Goal: Communication & Community: Answer question/provide support

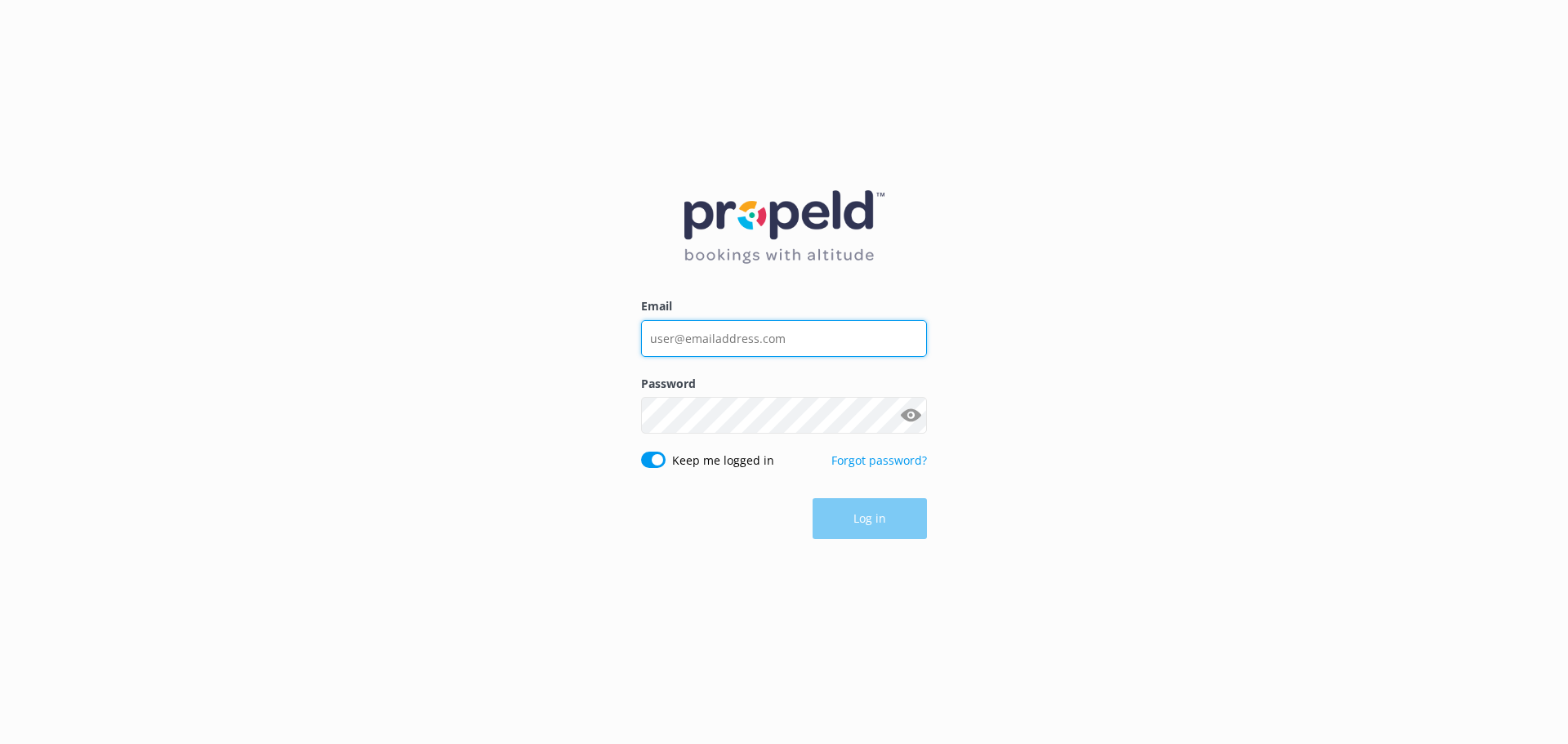
click at [778, 339] on input "Email" at bounding box center [784, 338] width 285 height 37
type input "[EMAIL_ADDRESS][DOMAIN_NAME]"
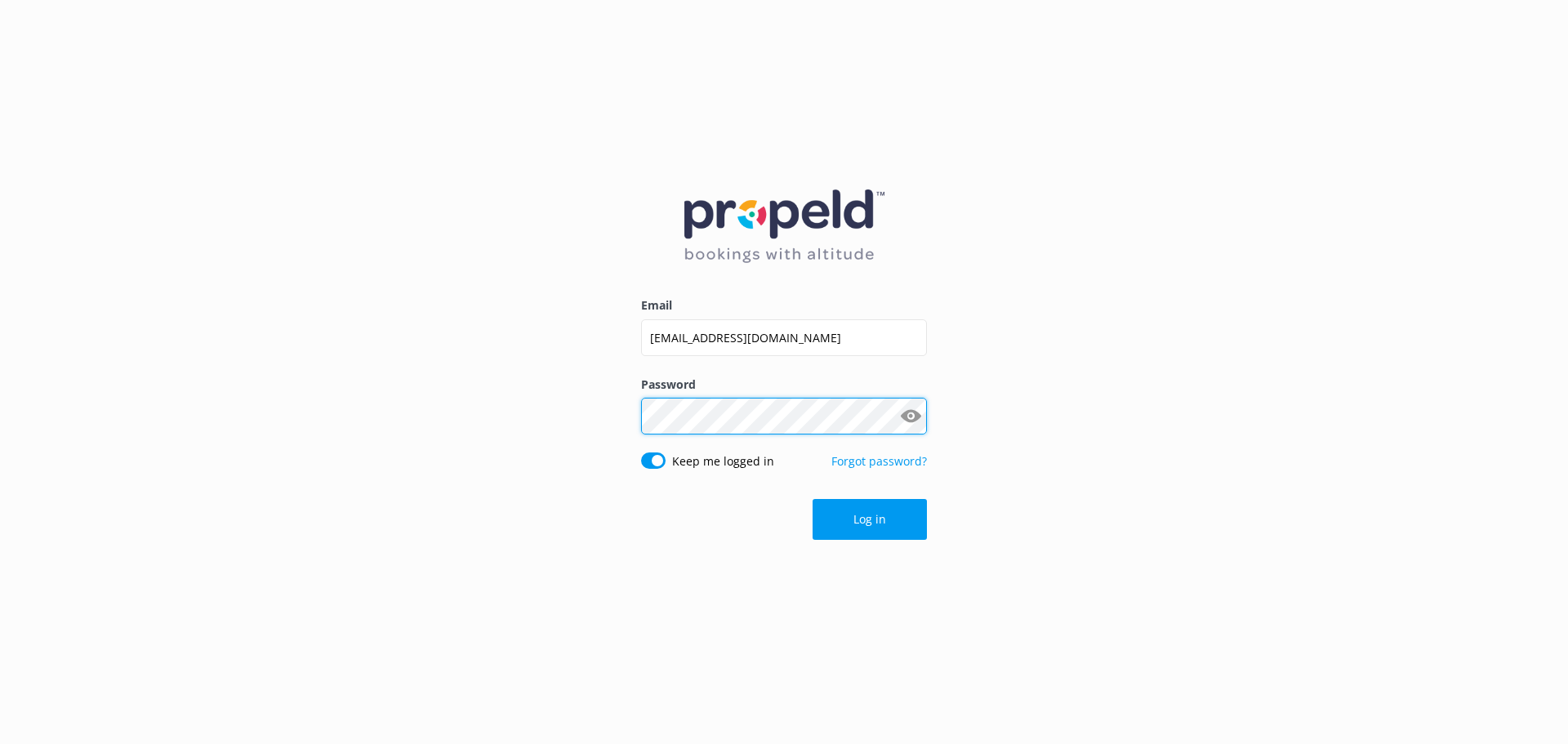
click button "Log in" at bounding box center [869, 519] width 114 height 40
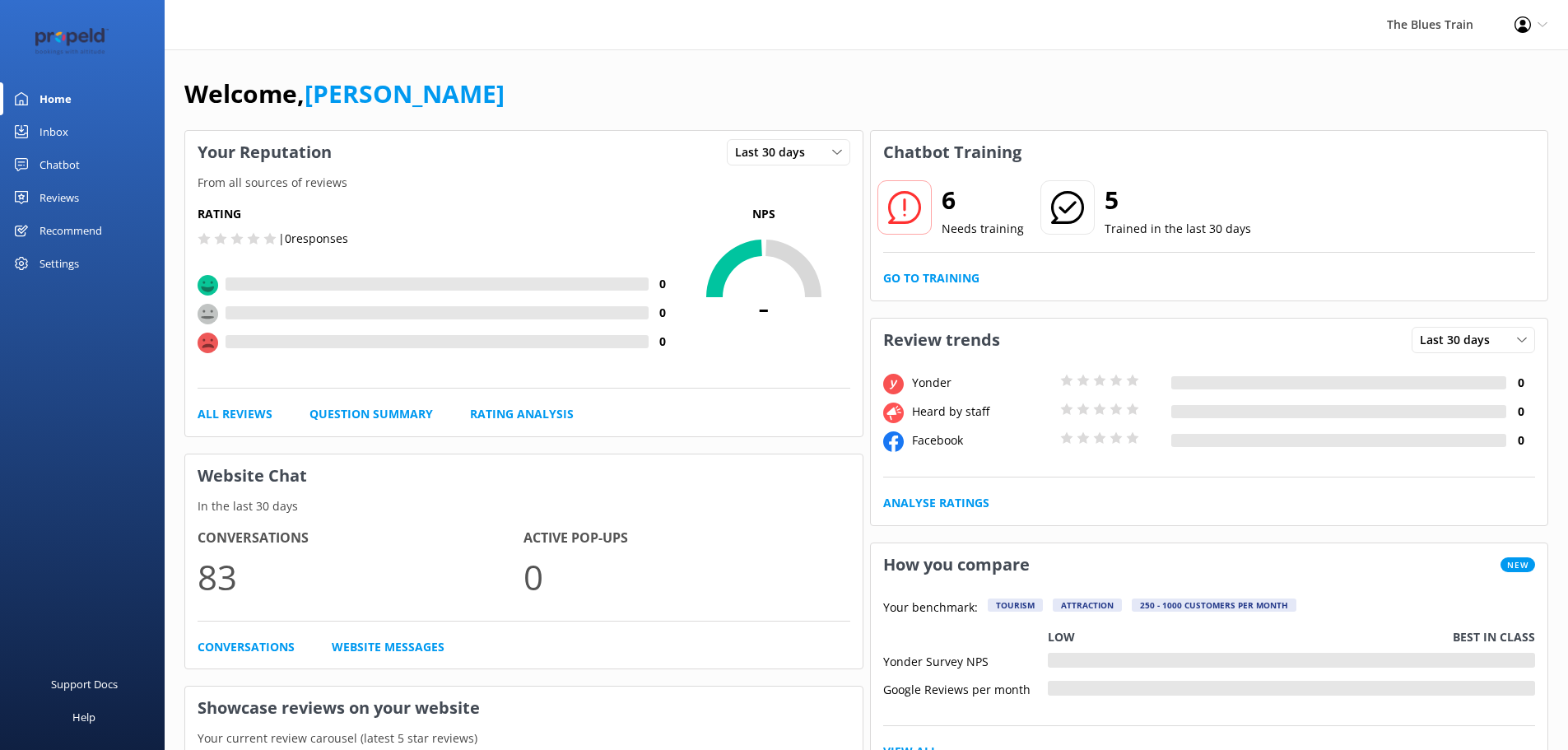
click at [80, 136] on link "Inbox" at bounding box center [82, 131] width 165 height 33
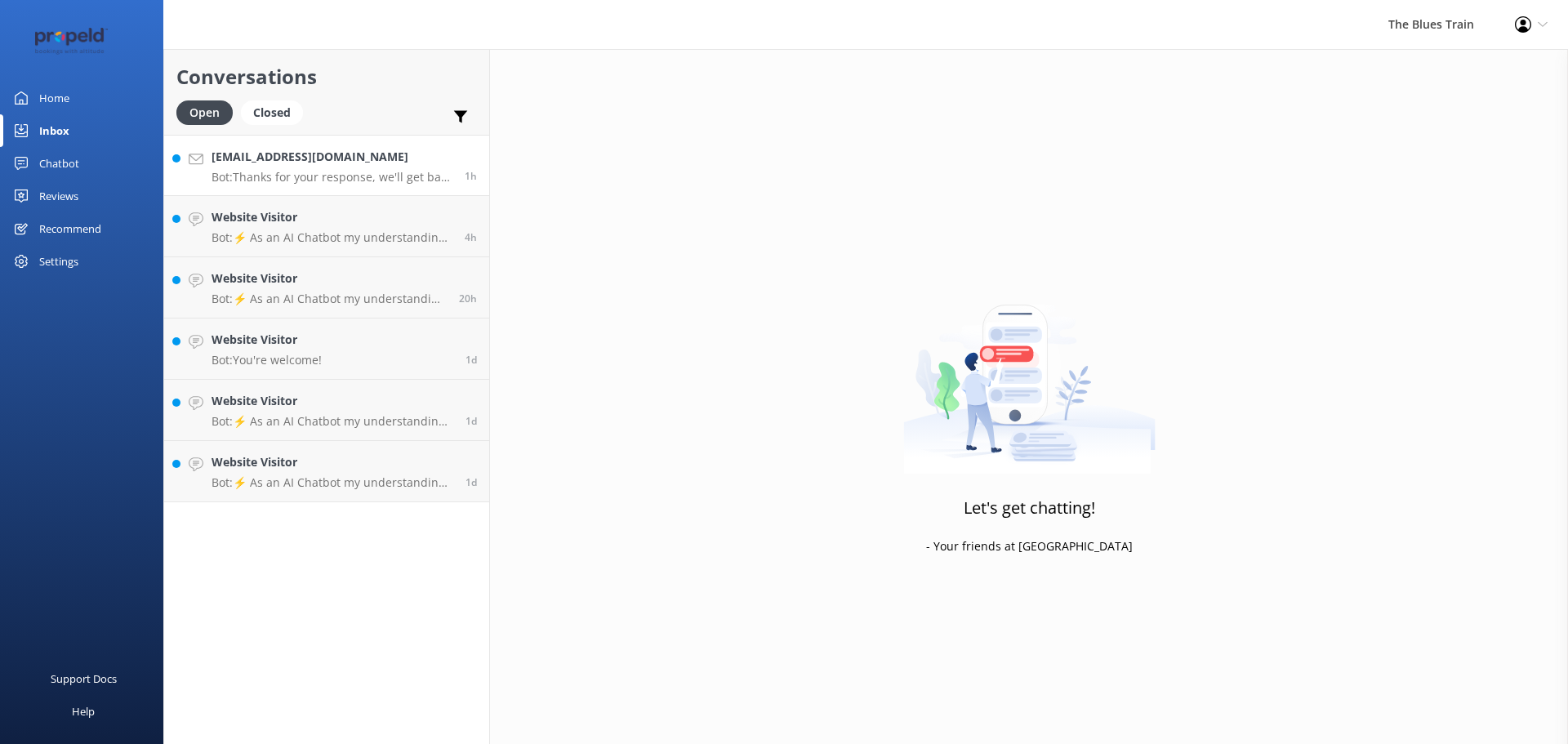
click at [276, 159] on h4 "[EMAIL_ADDRESS][DOMAIN_NAME]" at bounding box center [332, 157] width 241 height 18
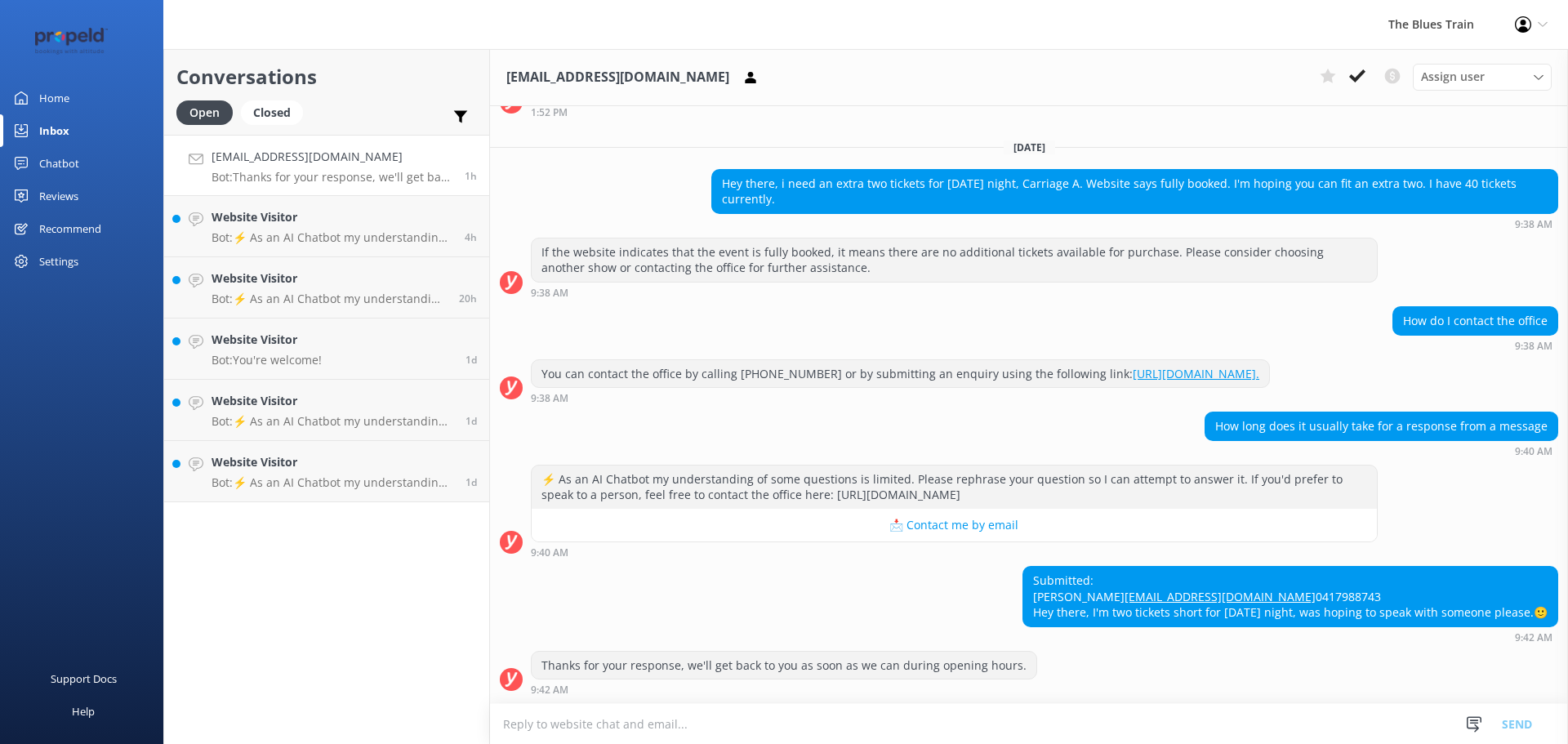
scroll to position [176, 0]
click at [1361, 75] on use at bounding box center [1357, 75] width 16 height 13
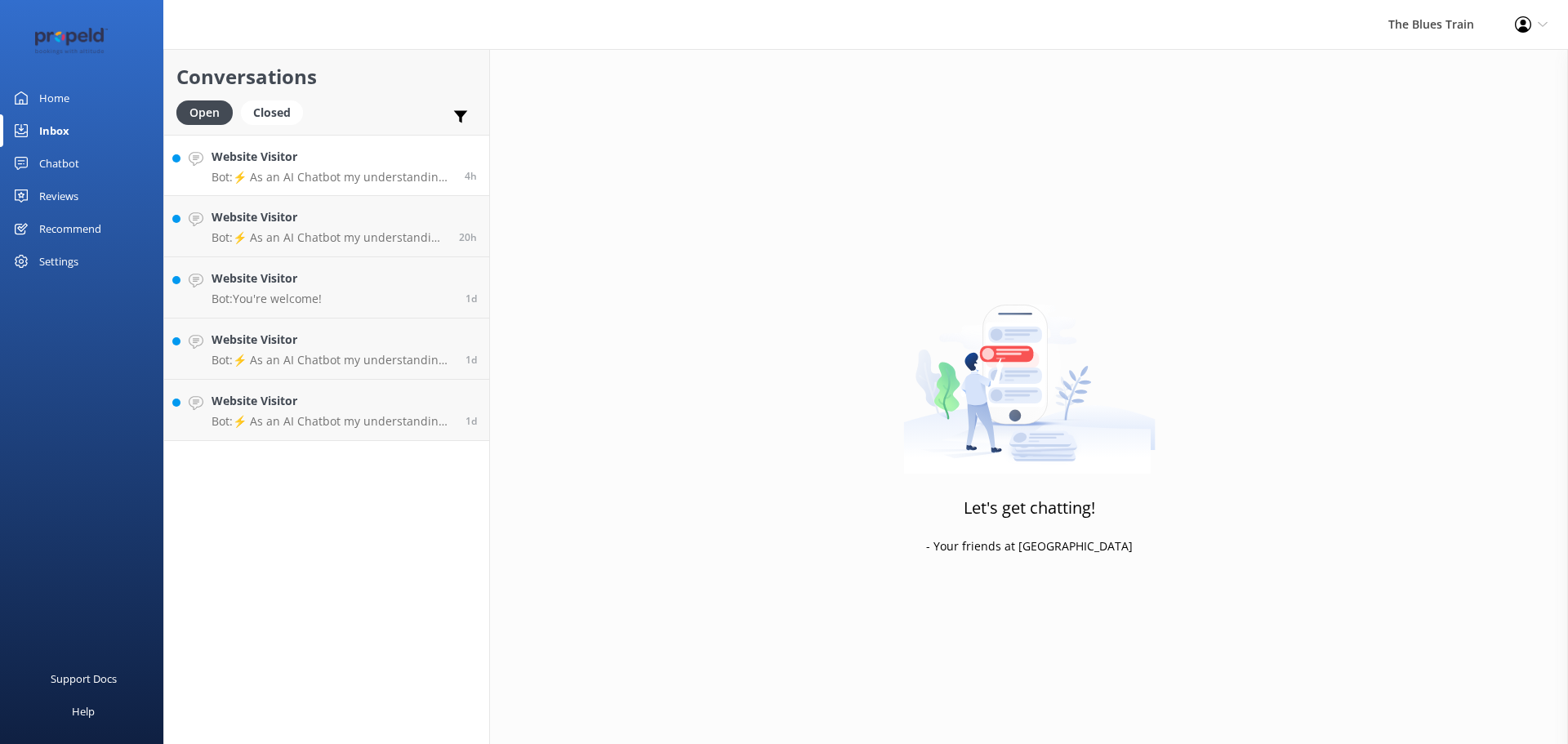
click at [374, 168] on div "Website Visitor Bot: ⚡ As an AI Chatbot my understanding of some questions is l…" at bounding box center [332, 165] width 241 height 35
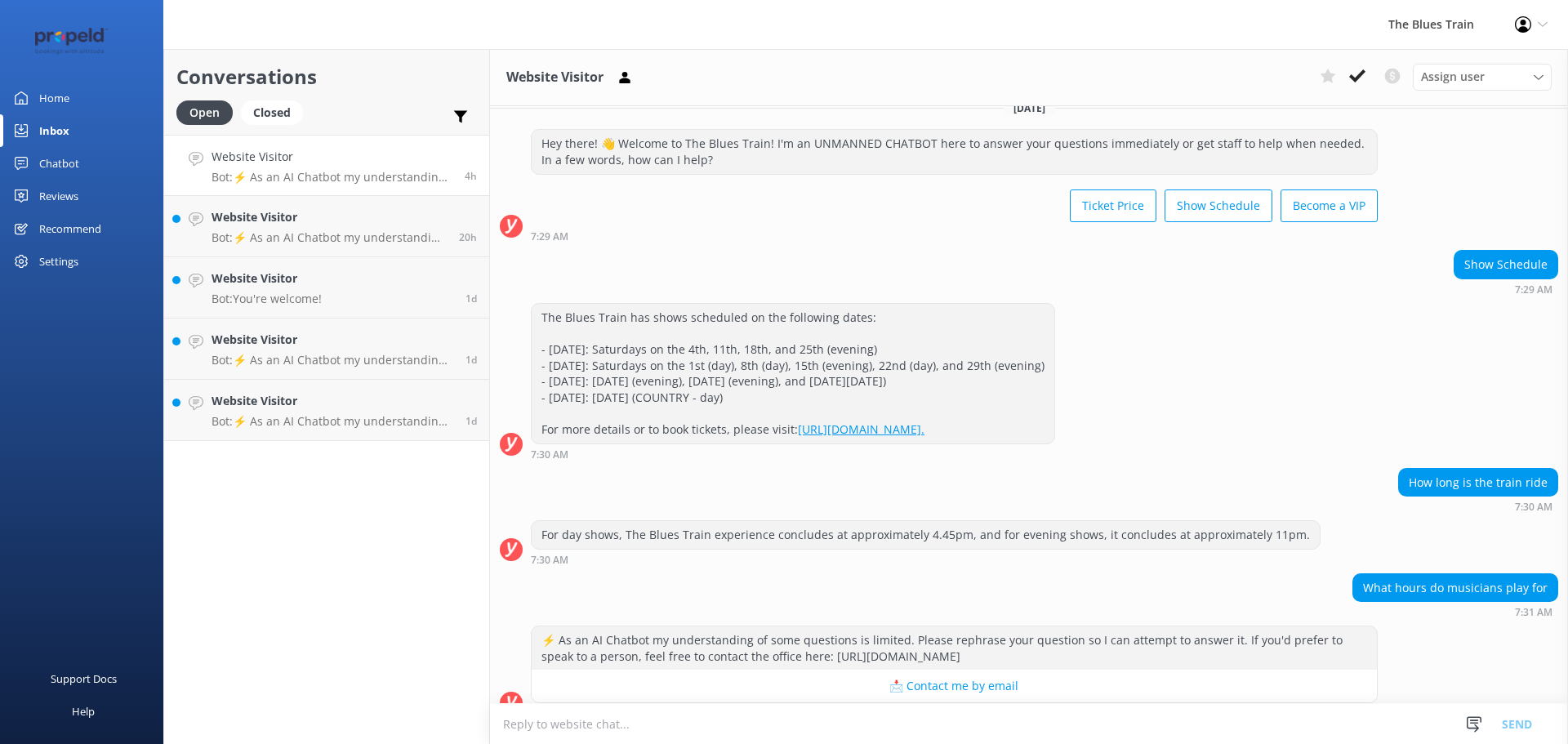
scroll to position [43, 0]
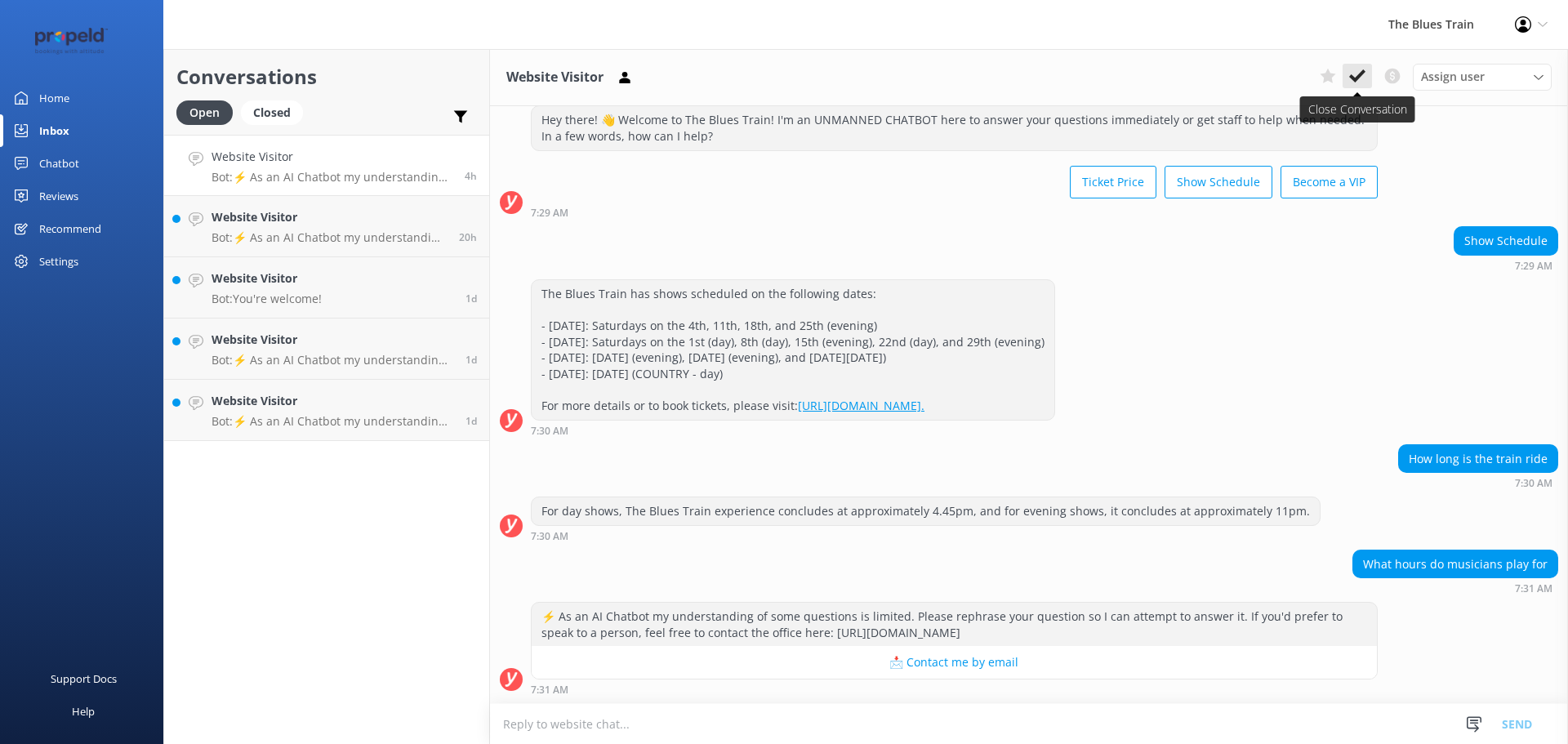
click at [1364, 83] on icon at bounding box center [1357, 76] width 16 height 16
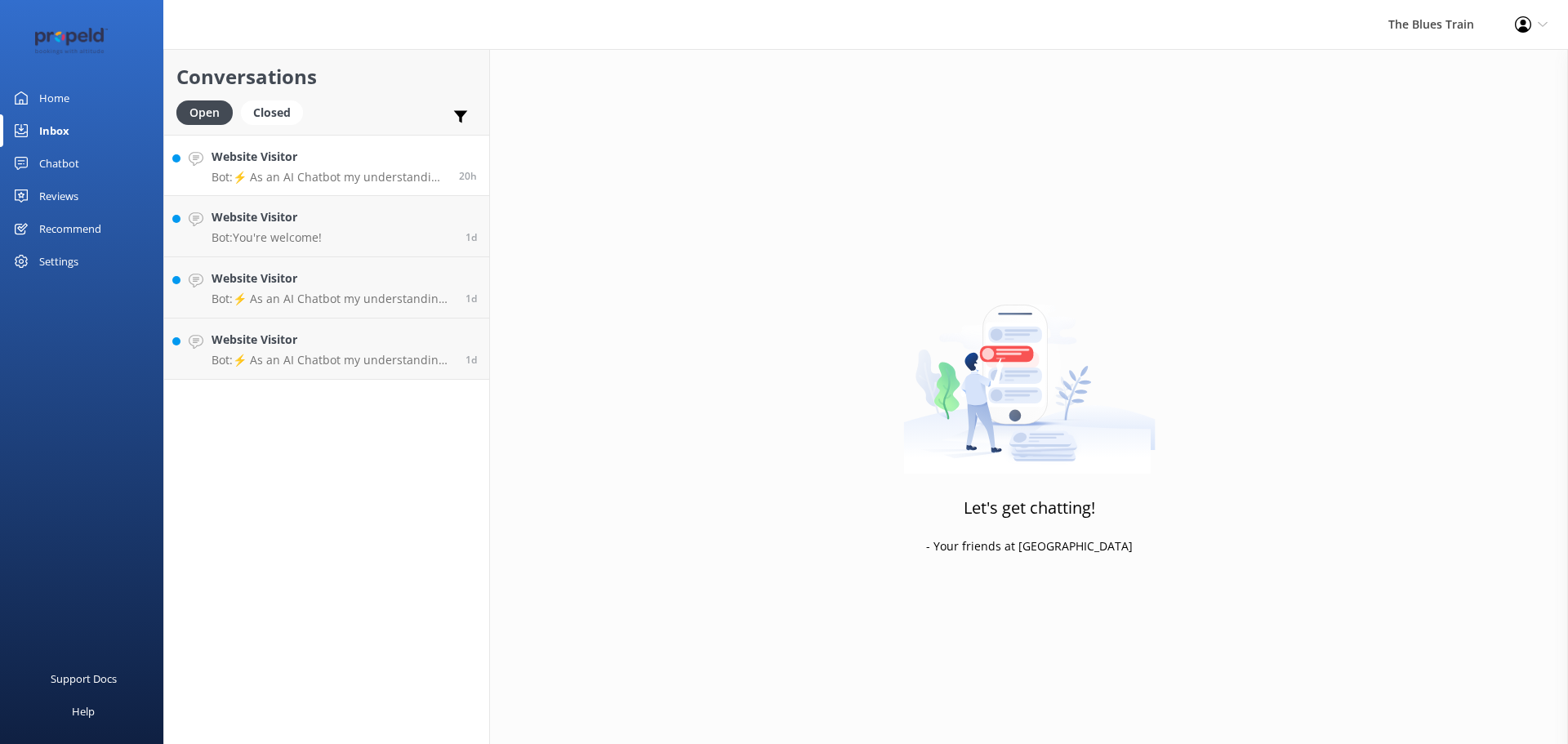
click at [387, 162] on h4 "Website Visitor" at bounding box center [329, 157] width 235 height 18
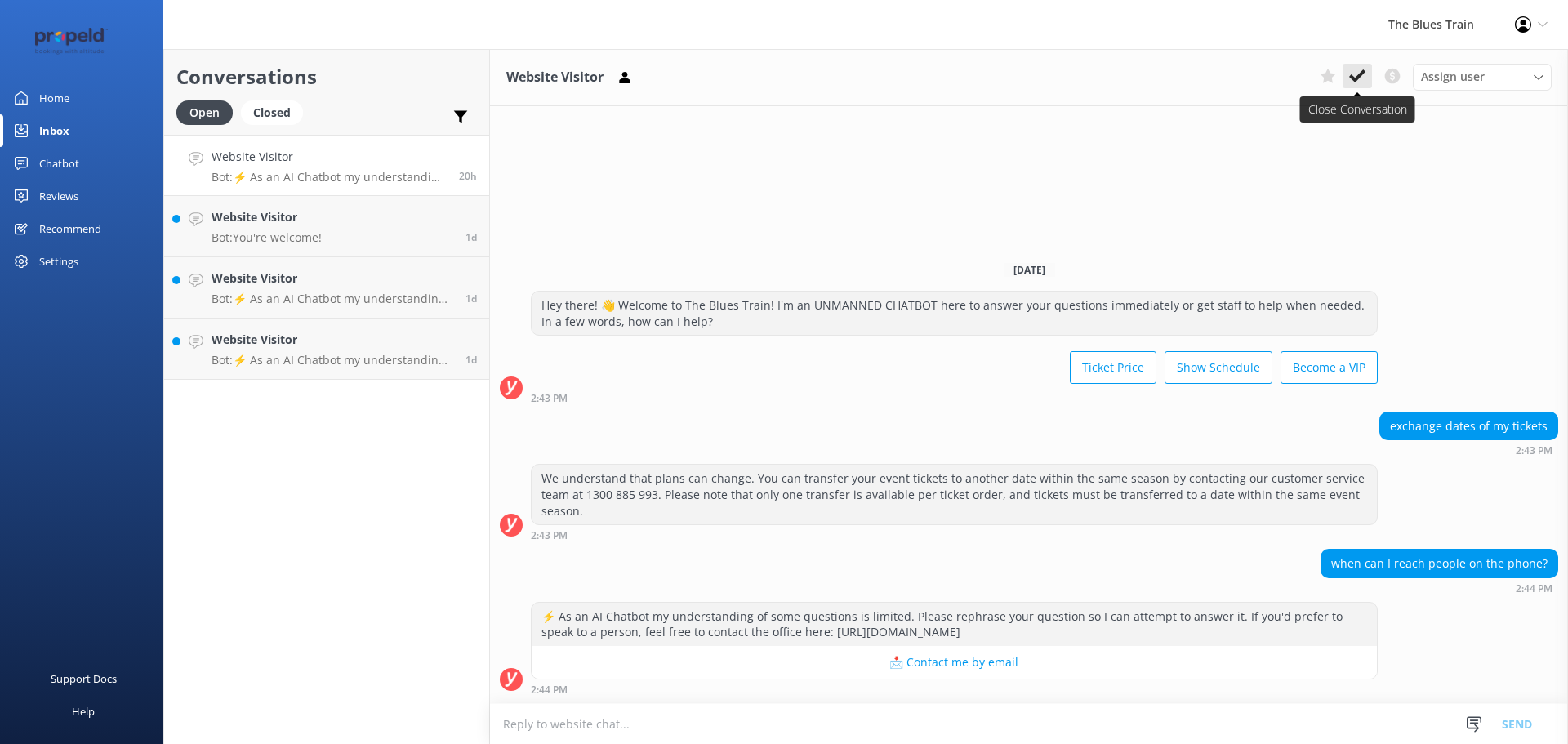
click at [1357, 76] on use at bounding box center [1357, 75] width 16 height 13
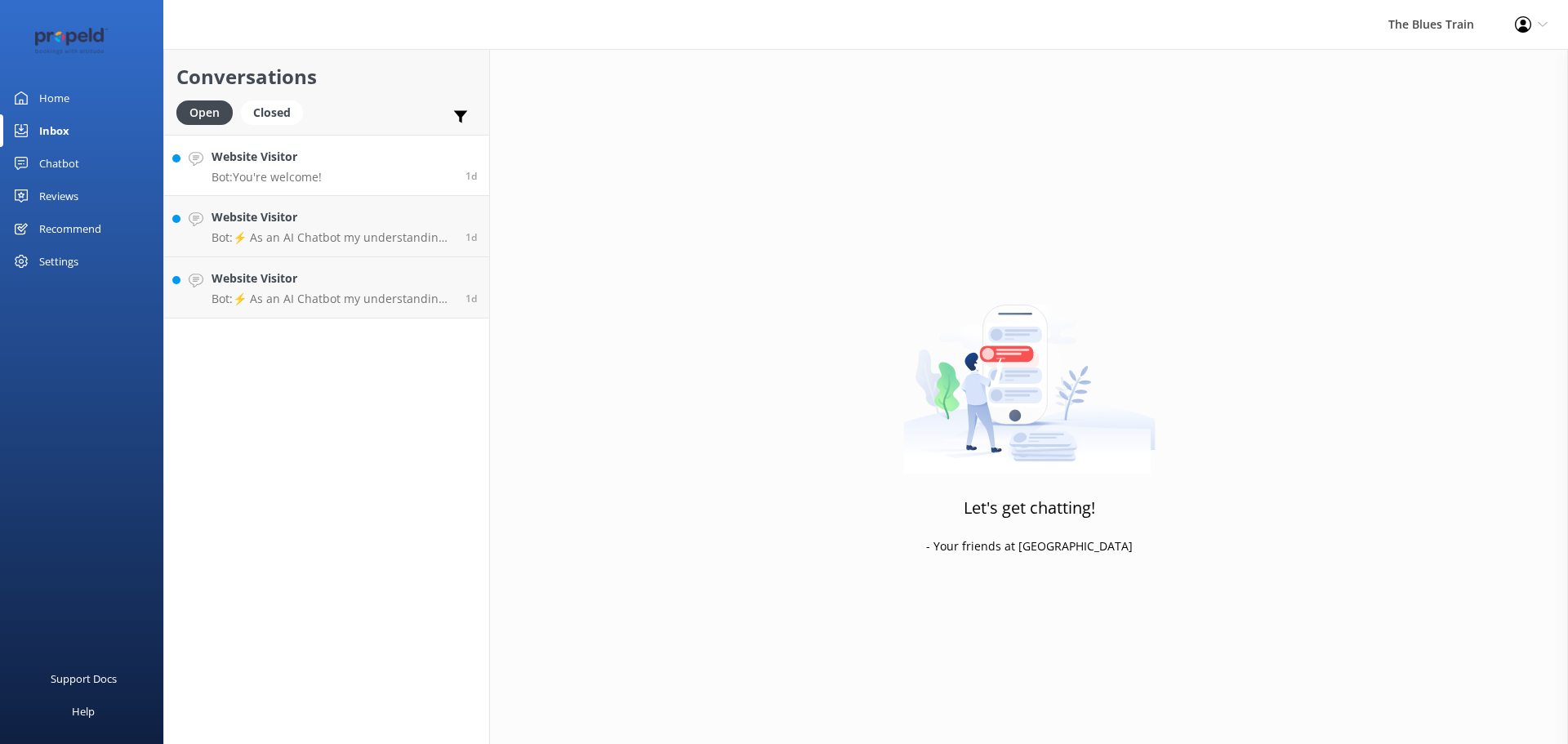
click at [364, 186] on link "Website Visitor Bot: You're welcome! 1d" at bounding box center [327, 165] width 325 height 61
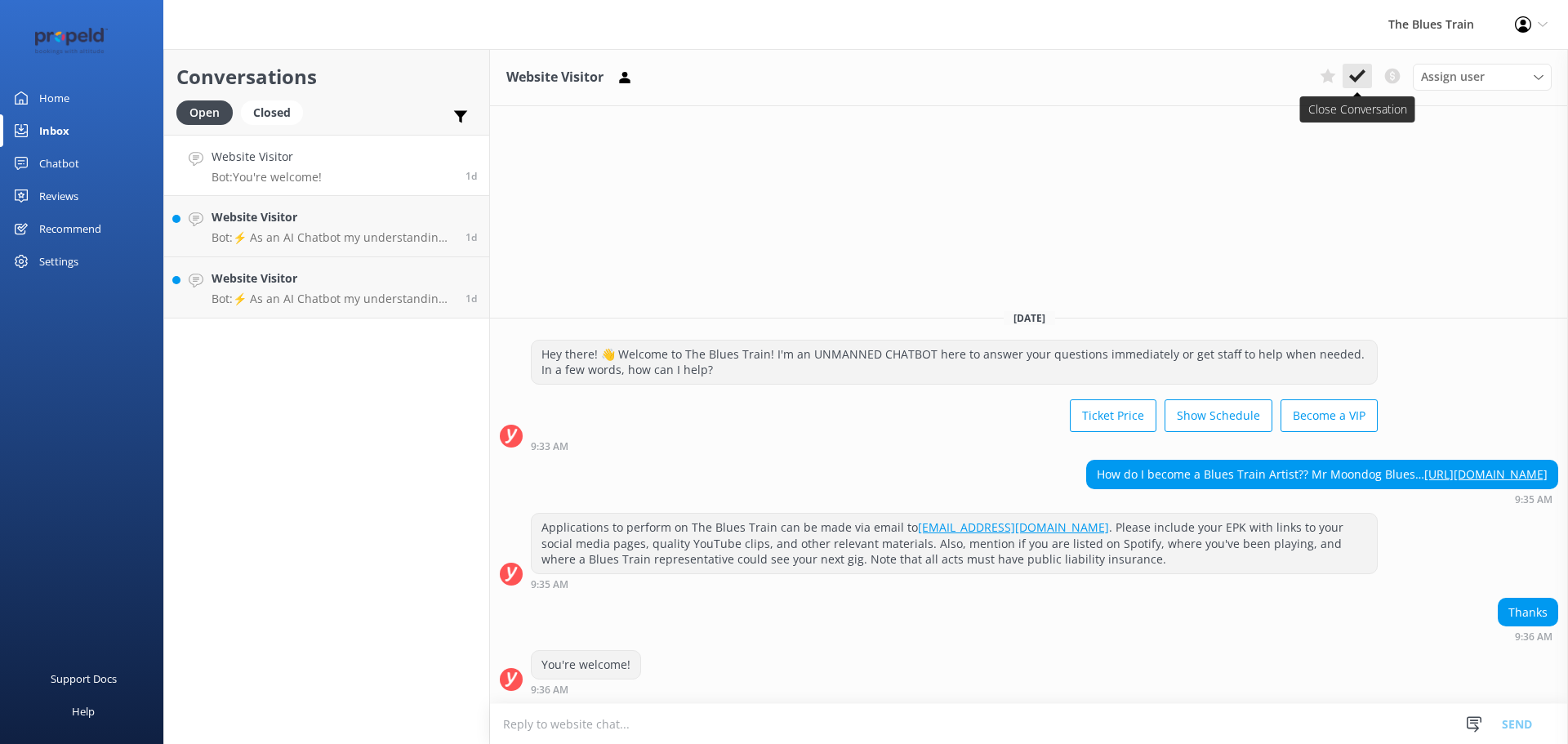
click at [1362, 77] on icon at bounding box center [1357, 76] width 16 height 16
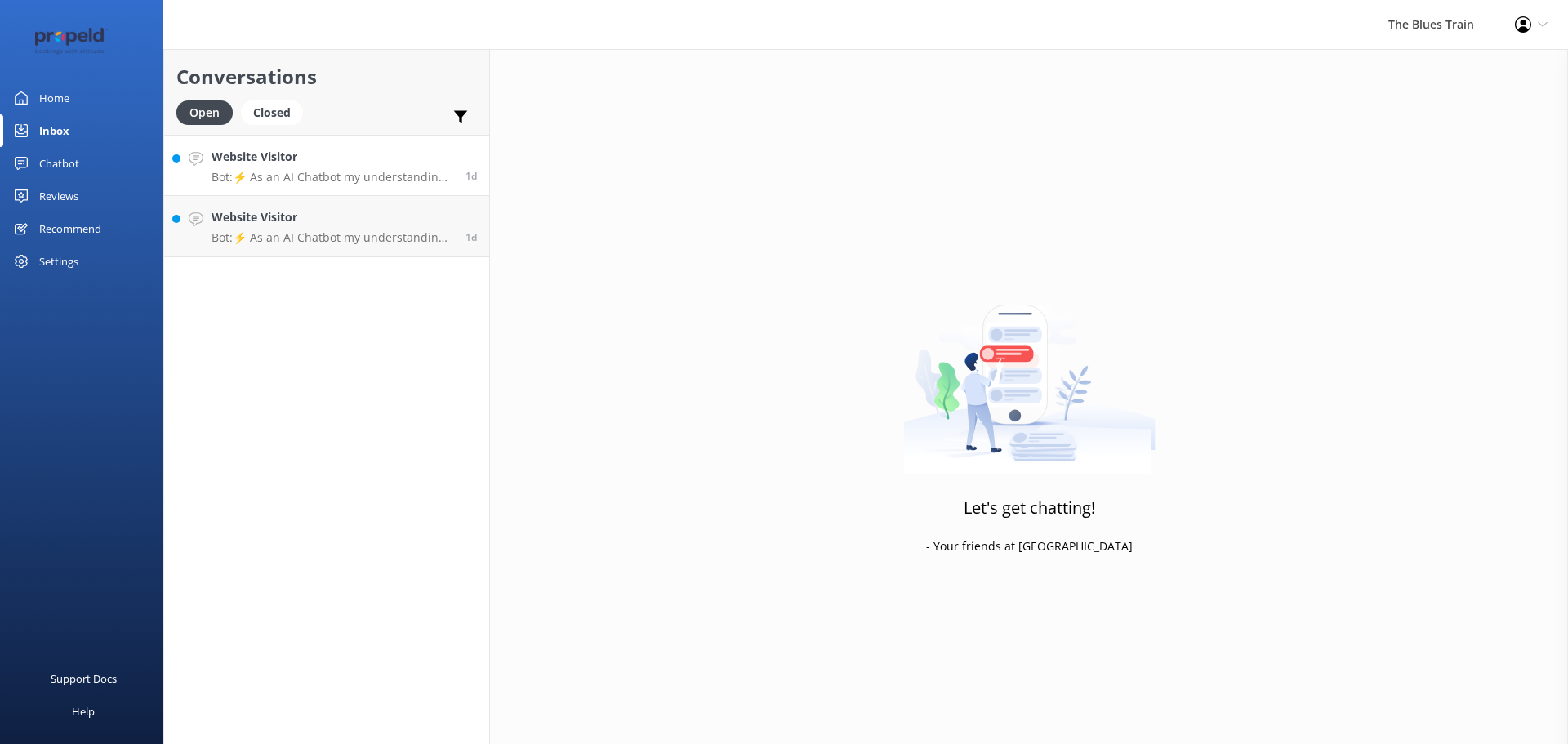
click at [383, 176] on p "Bot: ⚡ As an AI Chatbot my understanding of some questions is limited. Please r…" at bounding box center [332, 177] width 241 height 14
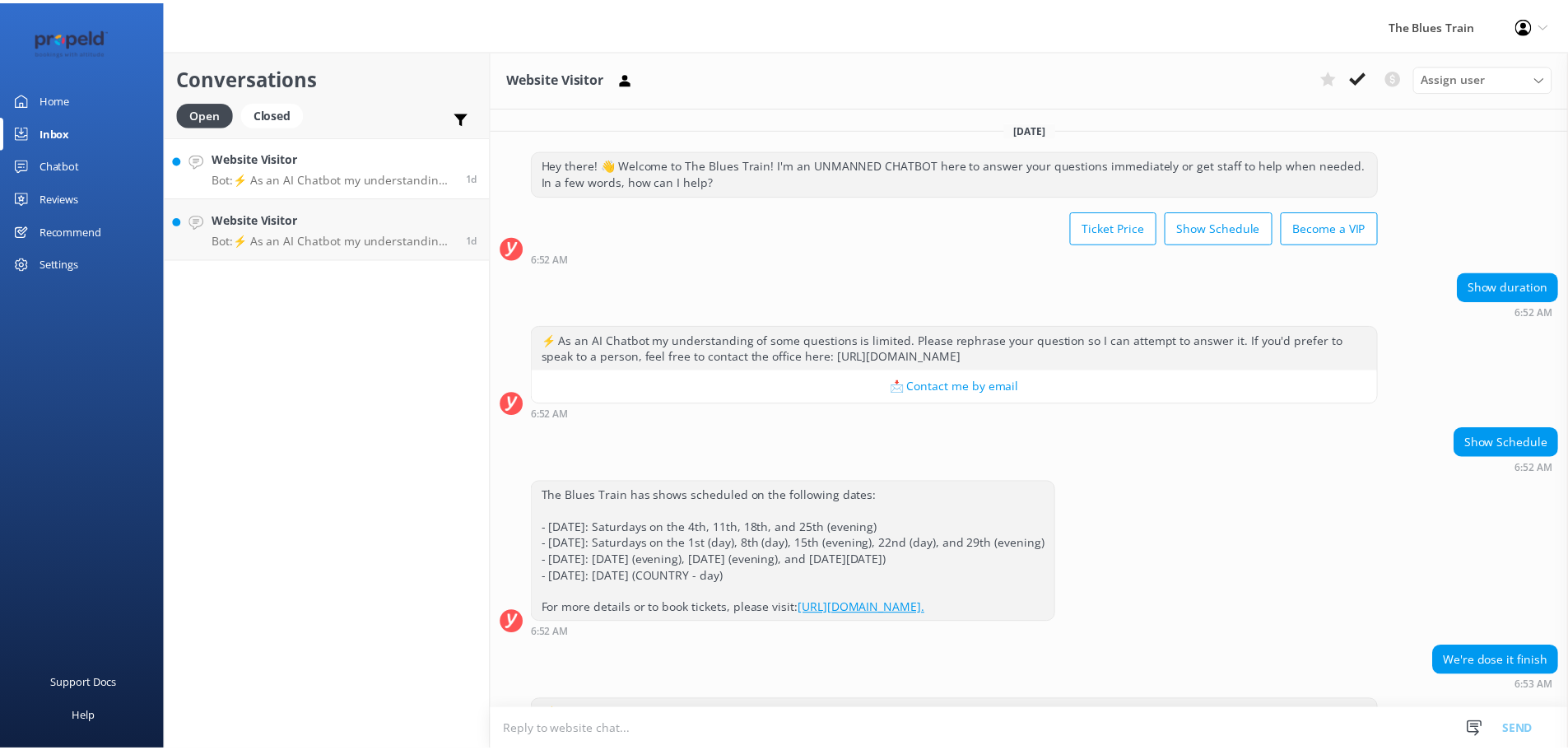
scroll to position [93, 0]
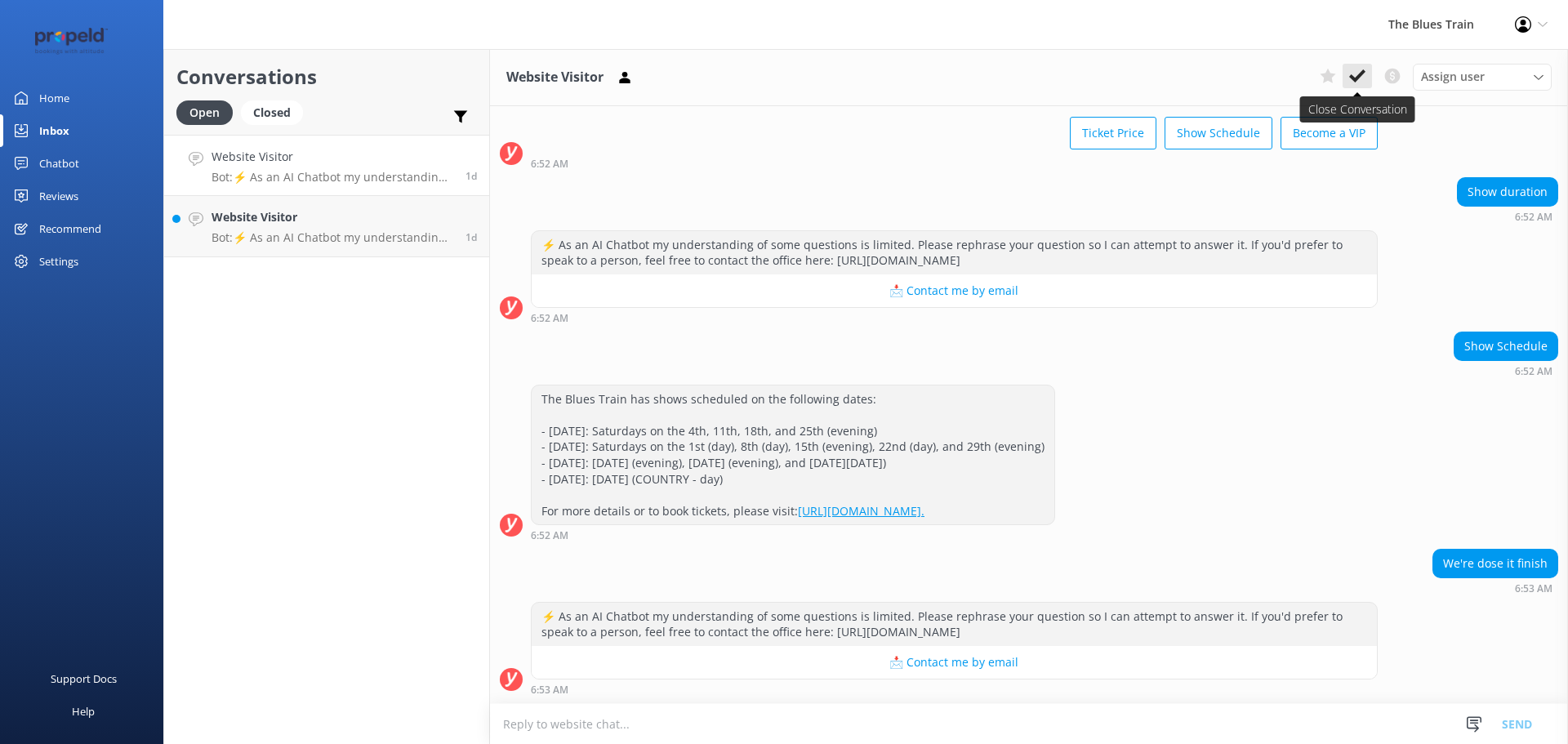
click at [1360, 77] on use at bounding box center [1357, 75] width 16 height 13
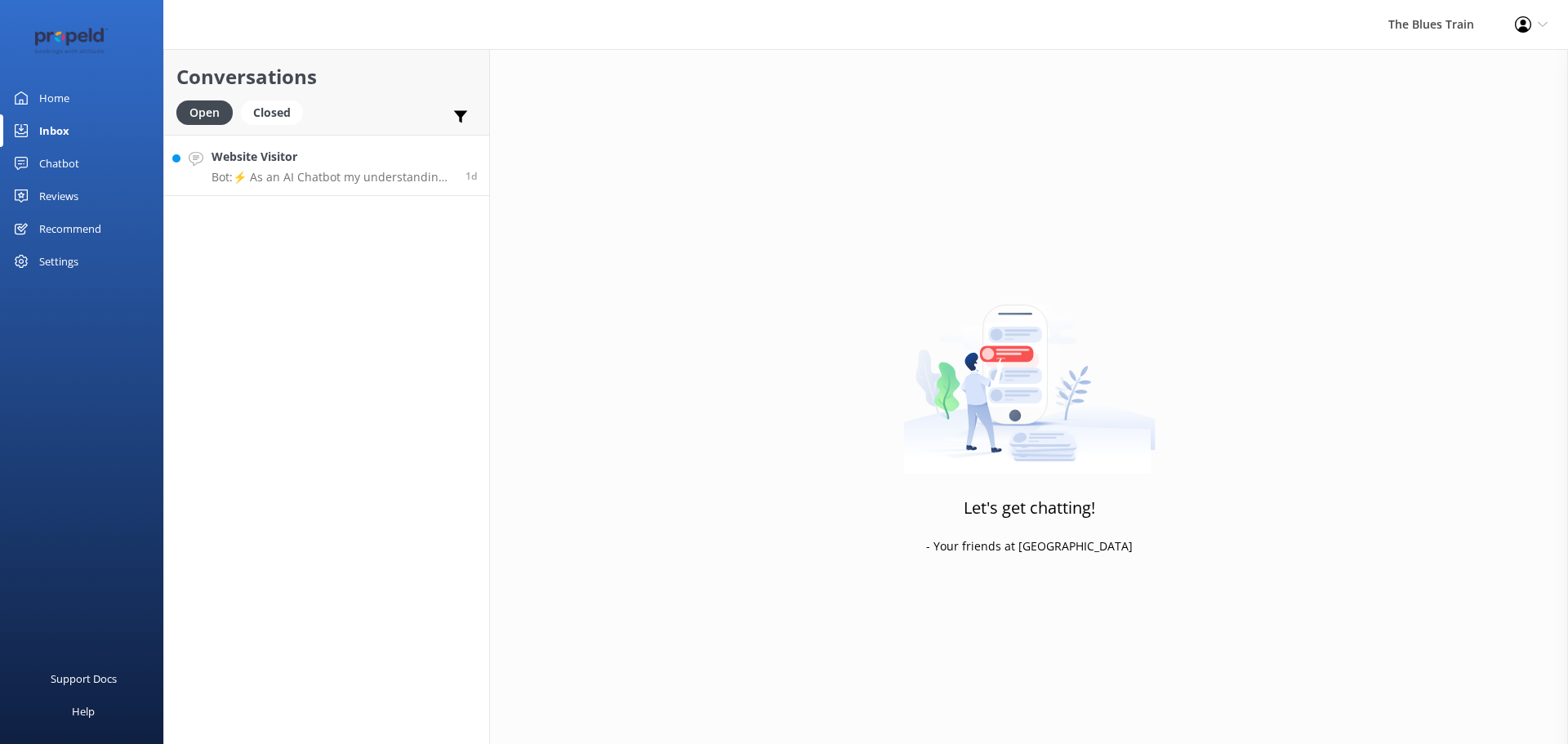
click at [349, 174] on p "Bot: ⚡ As an AI Chatbot my understanding of some questions is limited. Please r…" at bounding box center [332, 177] width 241 height 14
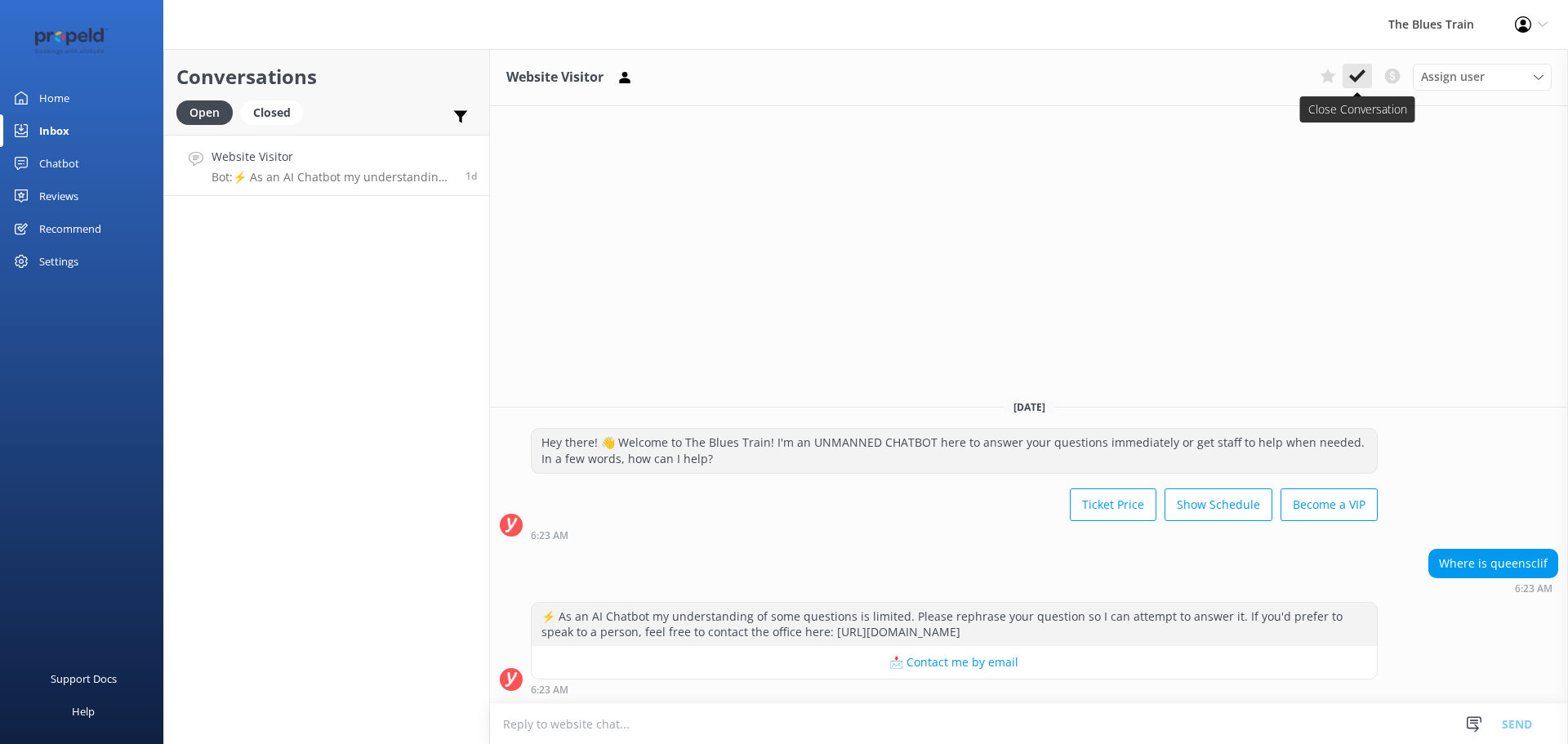
click at [1357, 76] on use at bounding box center [1357, 75] width 16 height 13
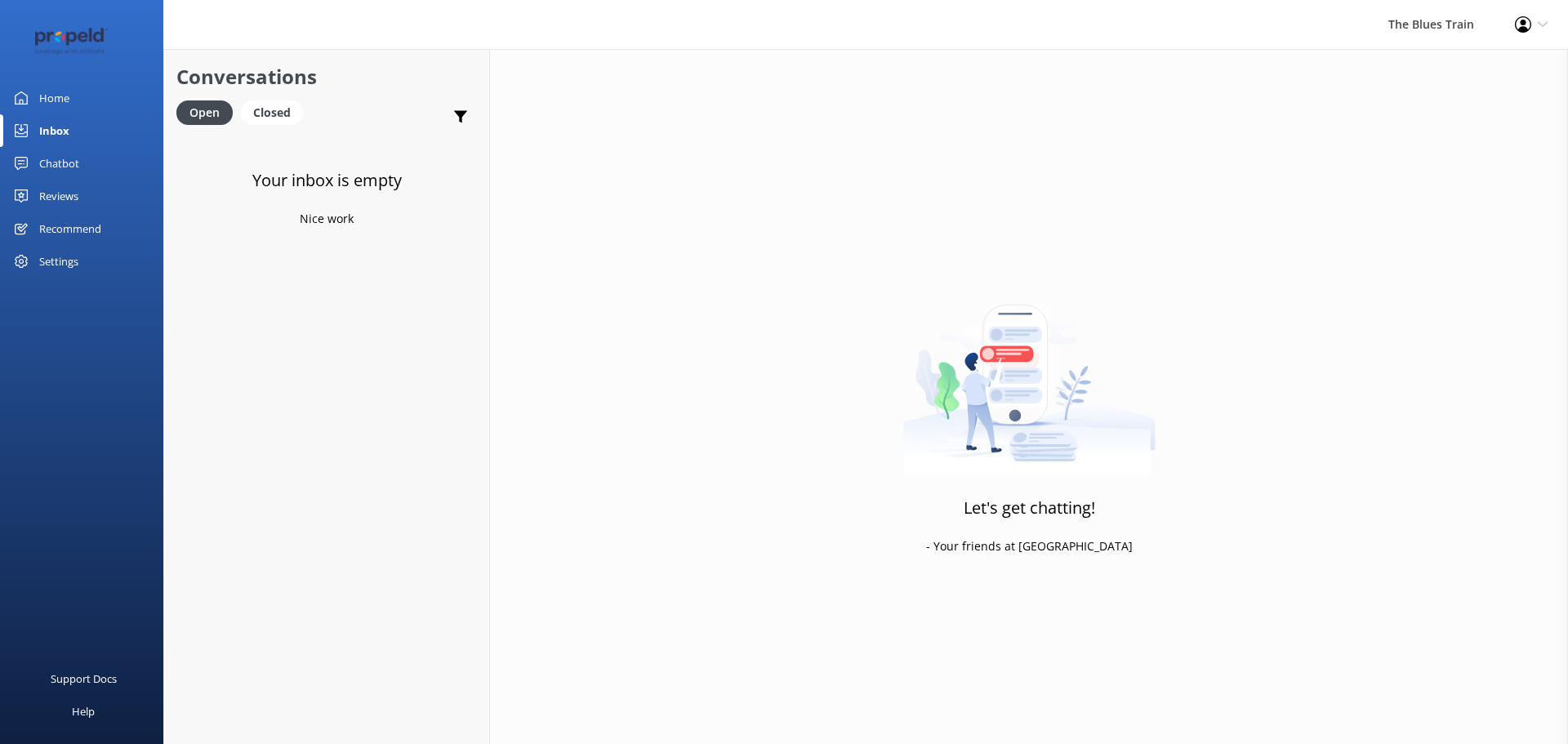
click at [74, 163] on div "Chatbot" at bounding box center [59, 163] width 40 height 32
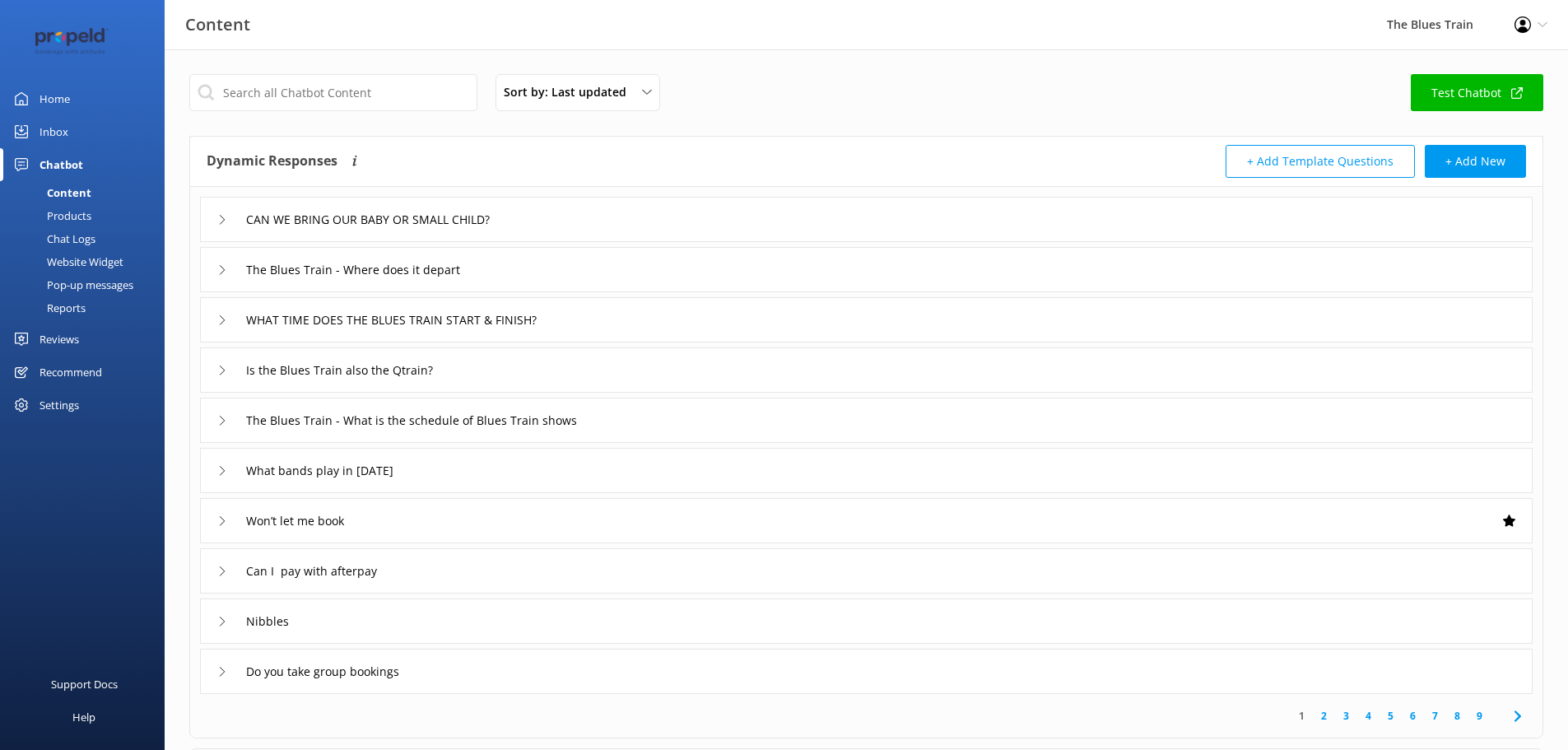
click at [97, 236] on link "Chat Logs" at bounding box center [87, 238] width 155 height 23
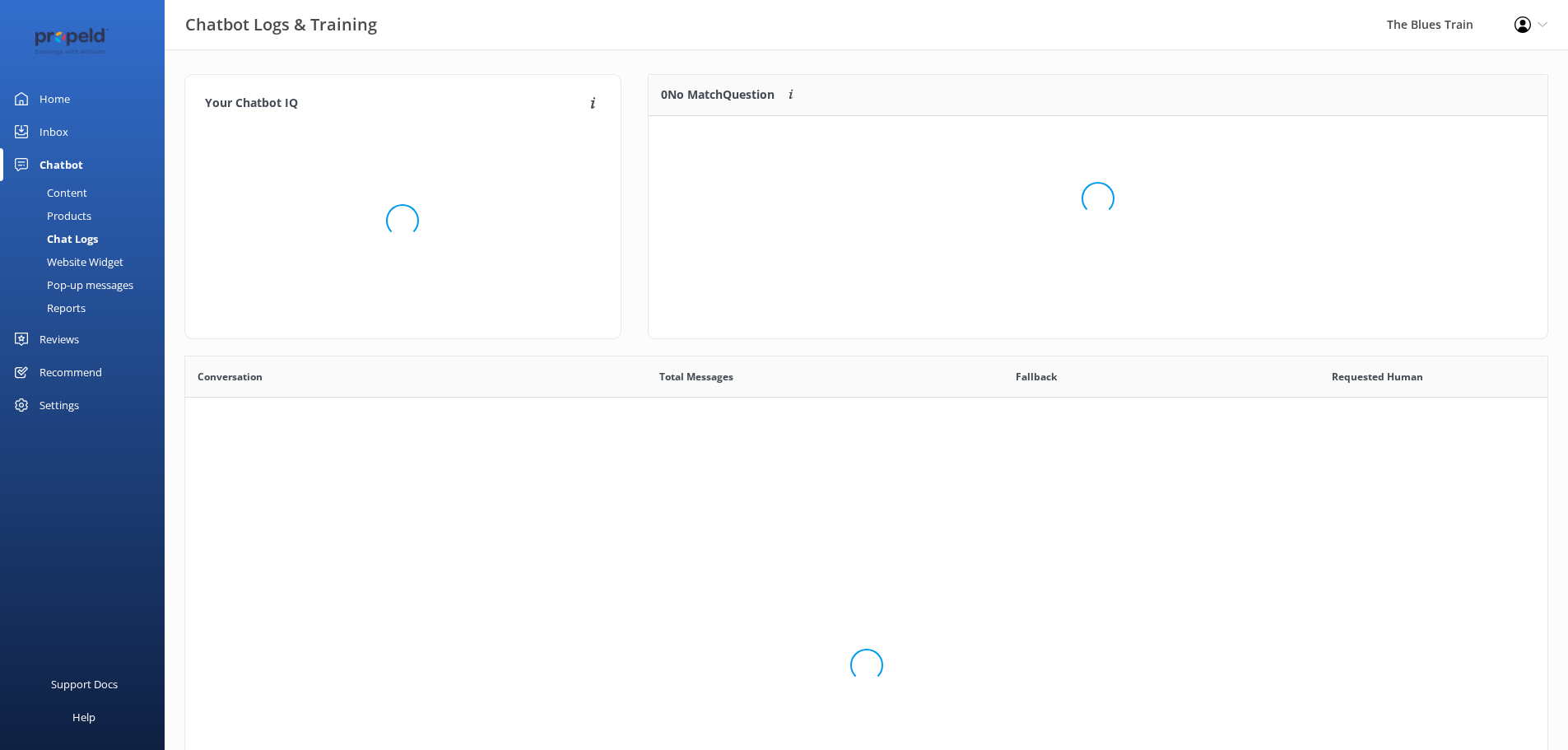
scroll to position [565, 1349]
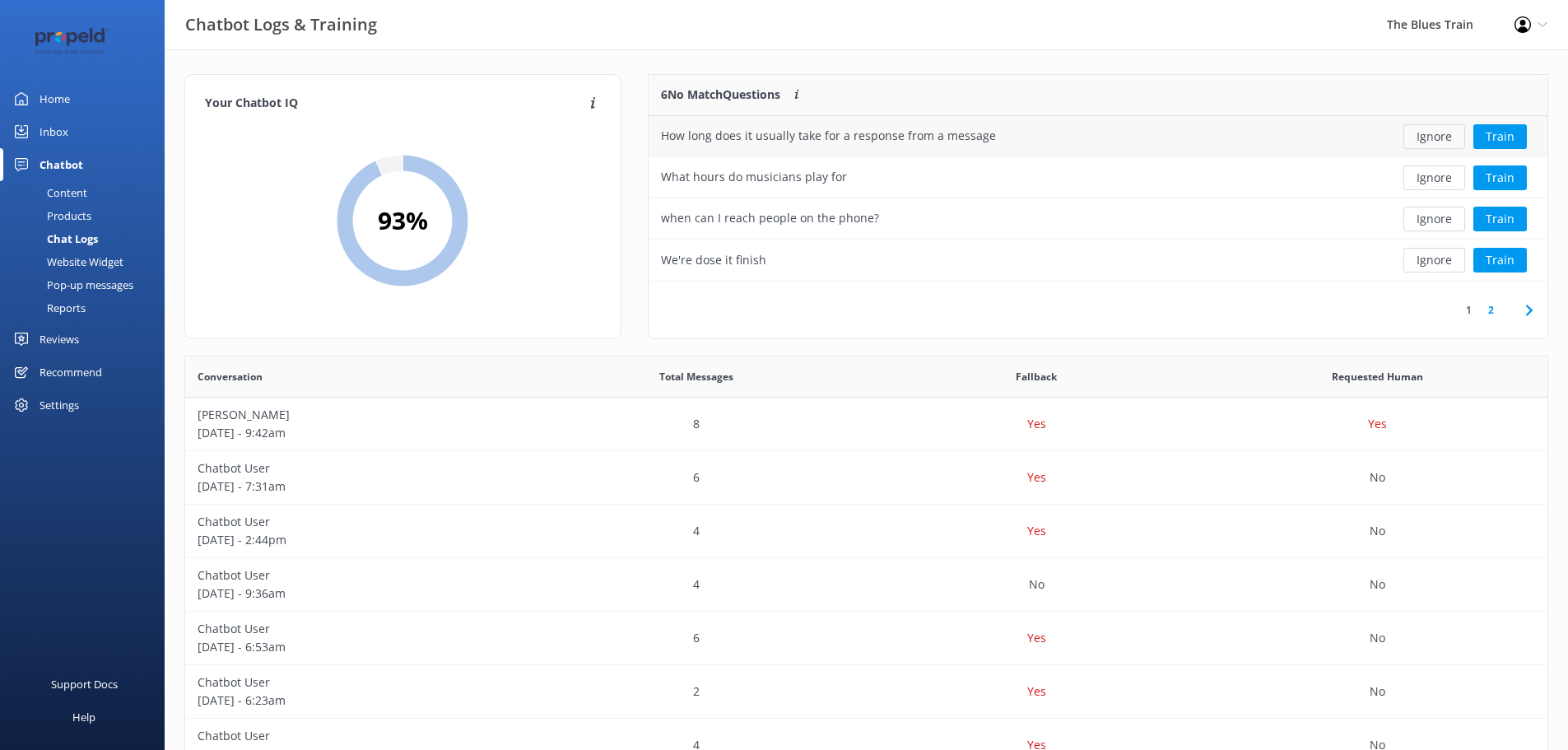
click at [1418, 146] on button "Ignore" at bounding box center [1434, 136] width 61 height 24
click at [1416, 148] on button "Ignore" at bounding box center [1434, 136] width 61 height 24
click at [1418, 146] on button "Ignore" at bounding box center [1434, 136] width 61 height 24
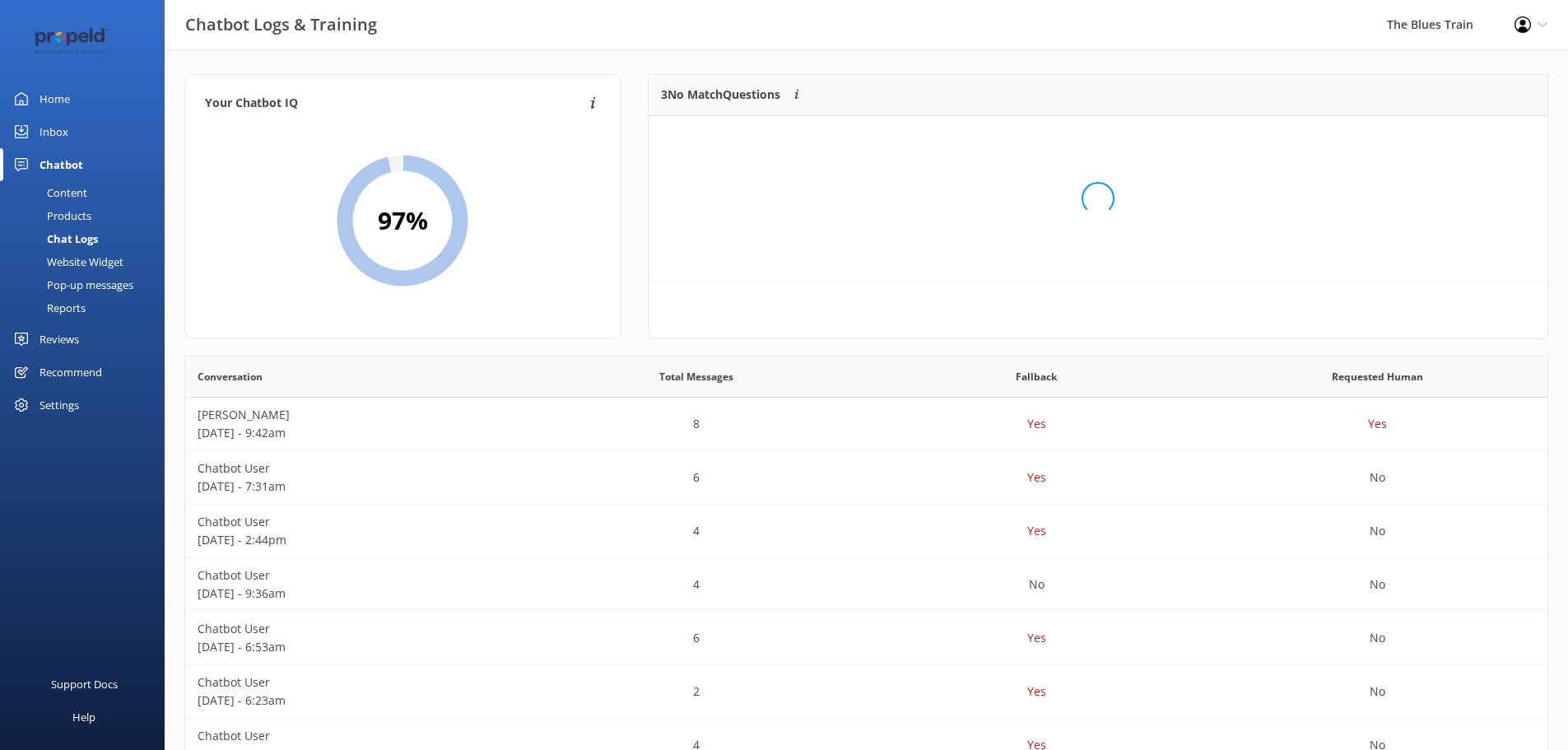
scroll to position [153, 886]
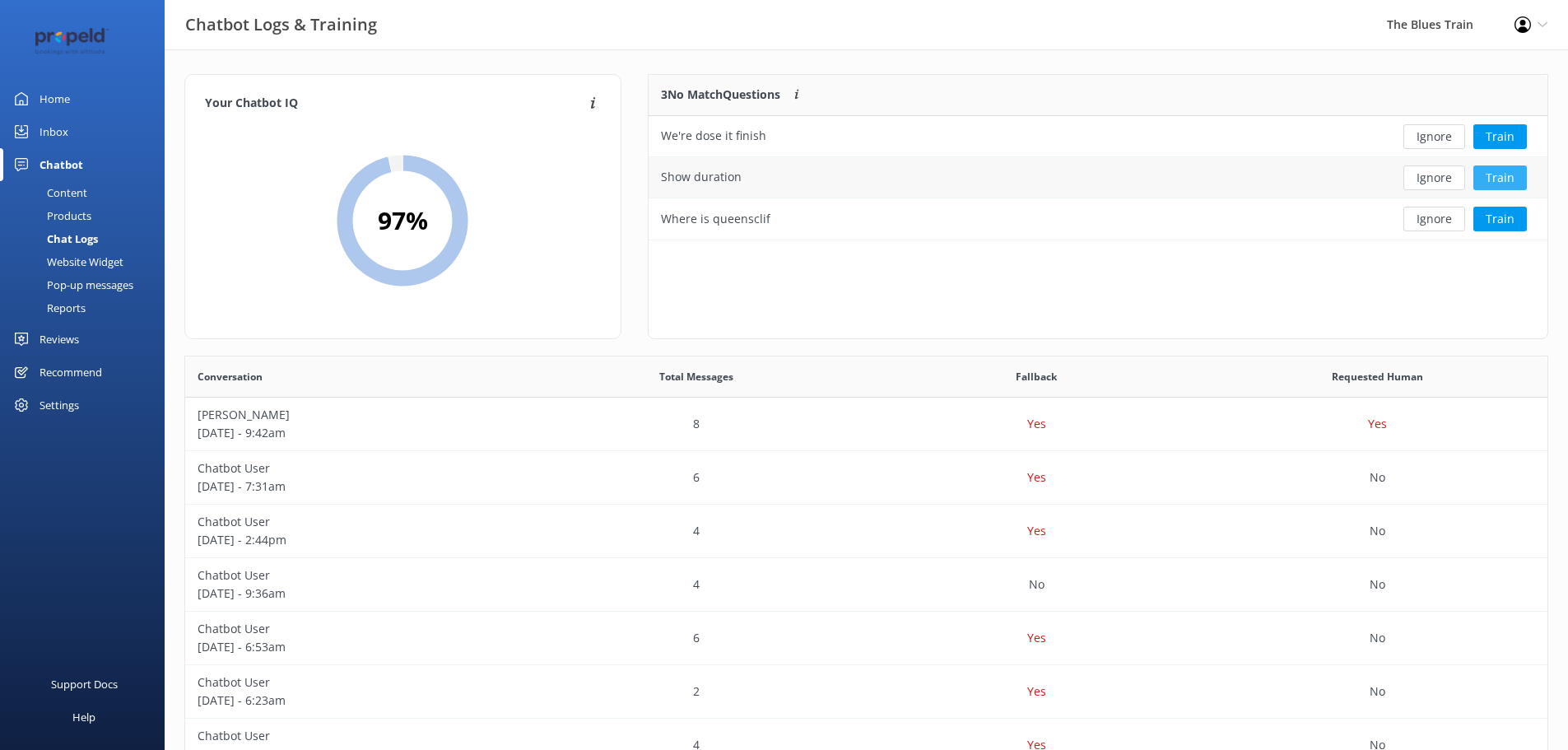
click at [1508, 168] on button "Train" at bounding box center [1499, 177] width 53 height 24
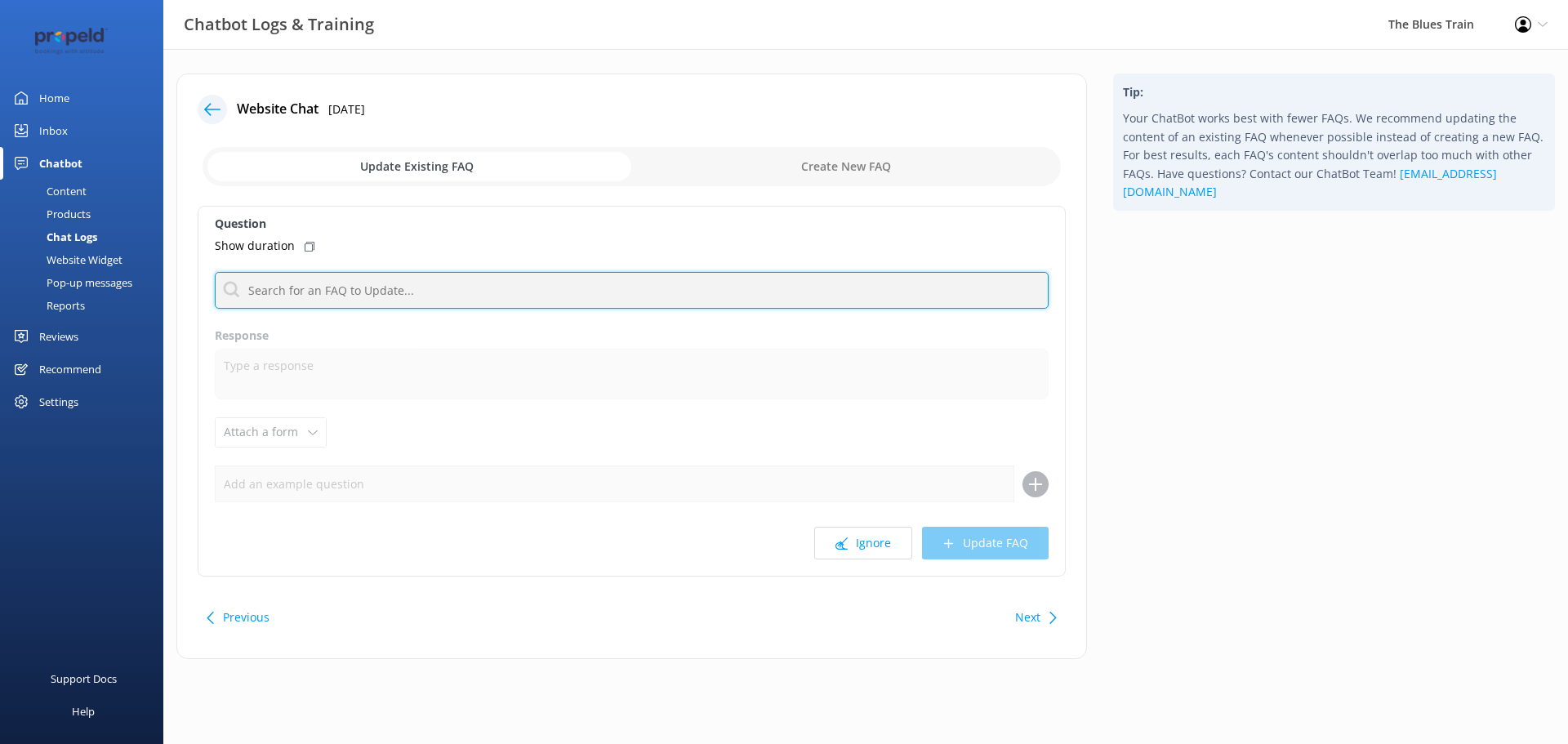
click at [608, 293] on input "text" at bounding box center [631, 290] width 834 height 37
type input "time"
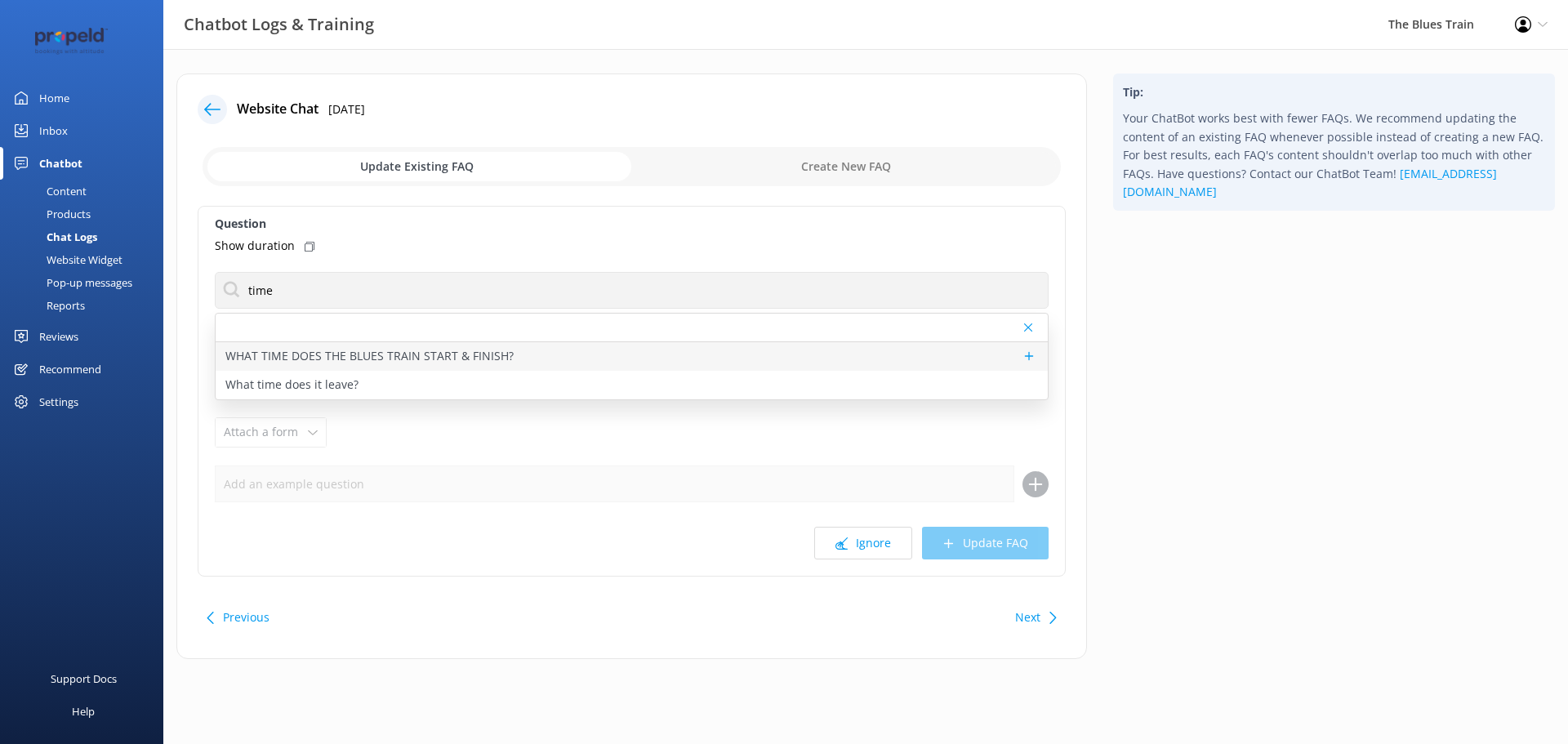
click at [498, 357] on p "WHAT TIME DOES THE BLUES TRAIN START & FINISH?" at bounding box center [369, 356] width 288 height 18
type textarea "For day shows, gates open at 12.30pm and concludes at approximately 4.45pm.​ Fo…"
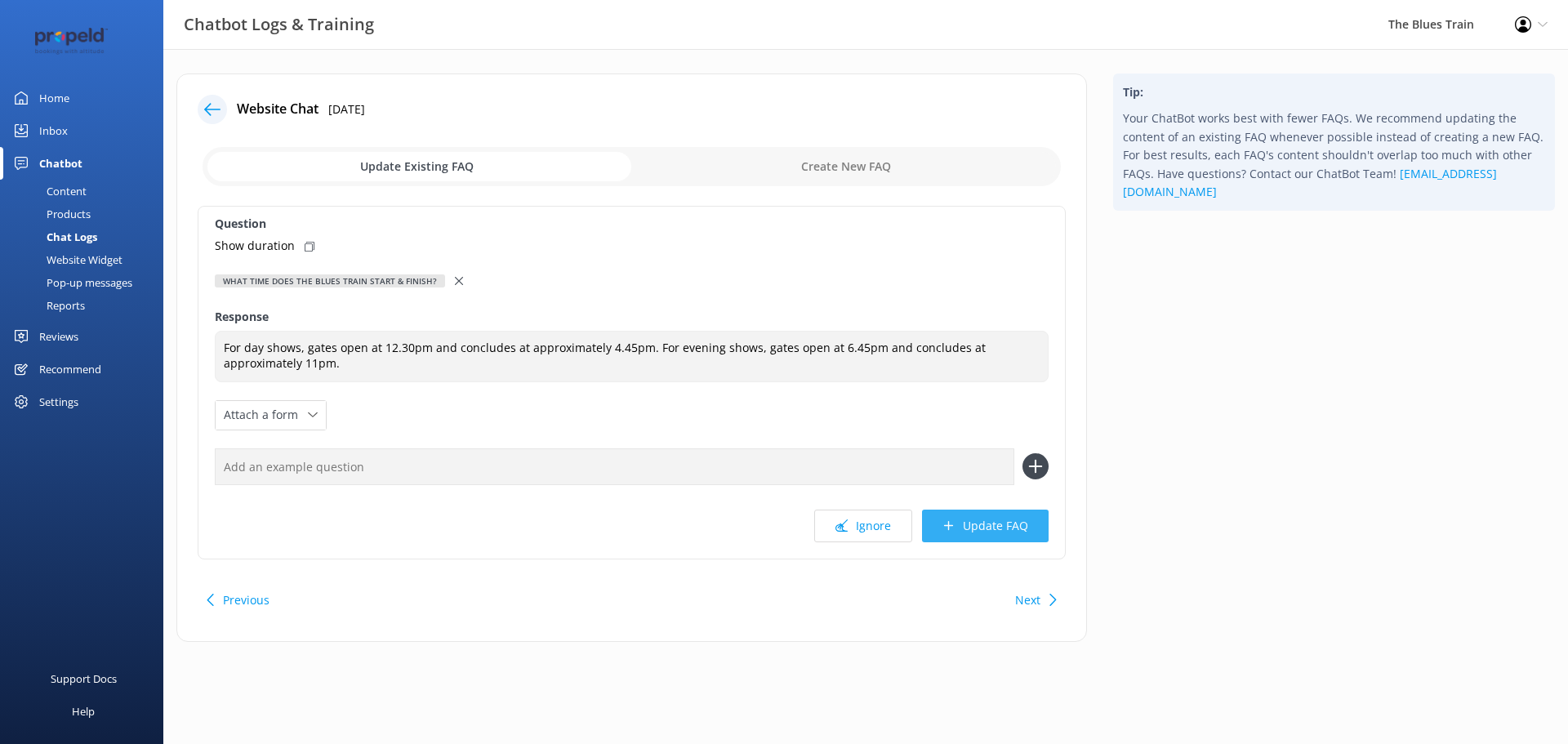
click at [999, 531] on button "Update FAQ" at bounding box center [985, 526] width 127 height 32
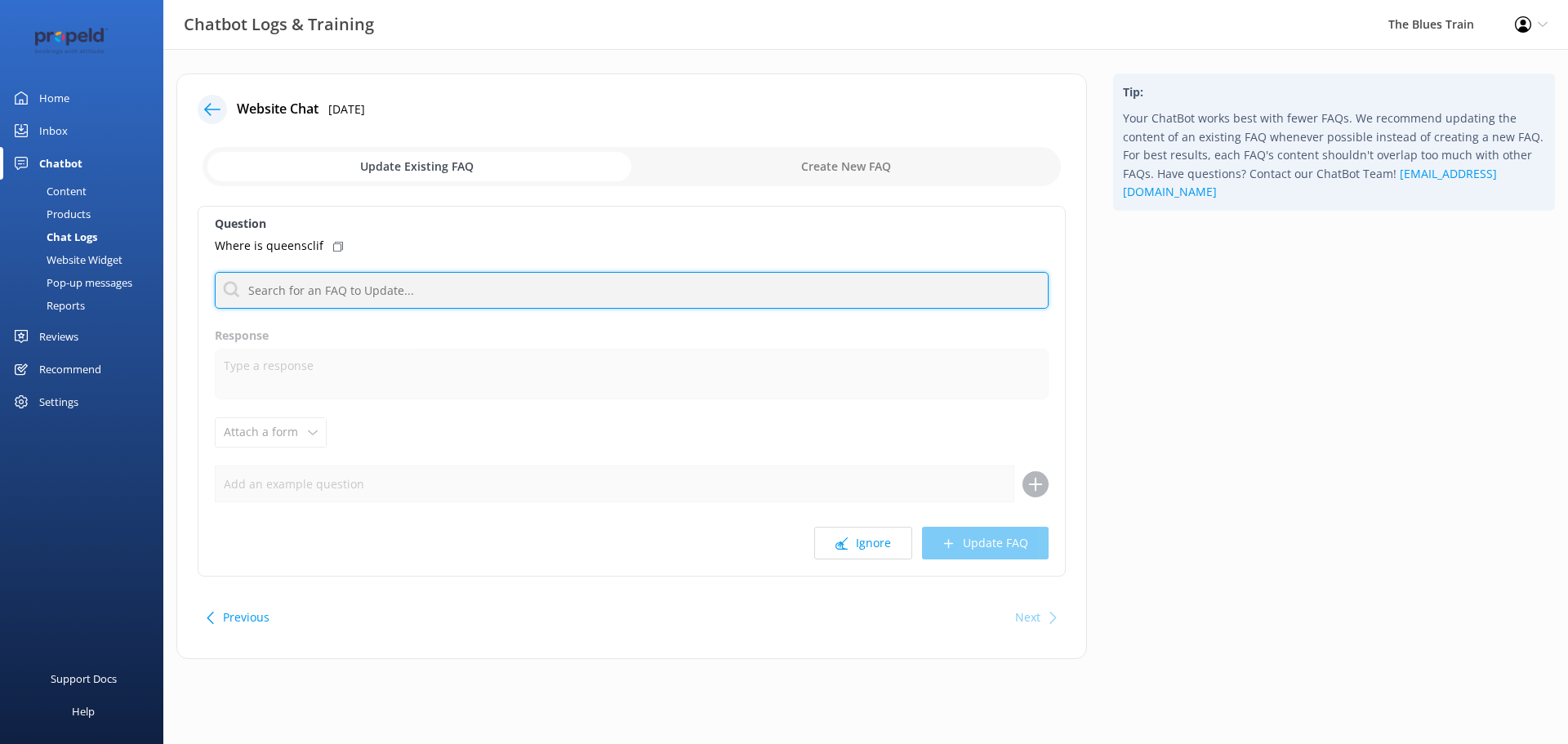
click at [547, 288] on input "text" at bounding box center [631, 290] width 834 height 37
type input "where"
click at [354, 292] on input "where" at bounding box center [631, 290] width 834 height 37
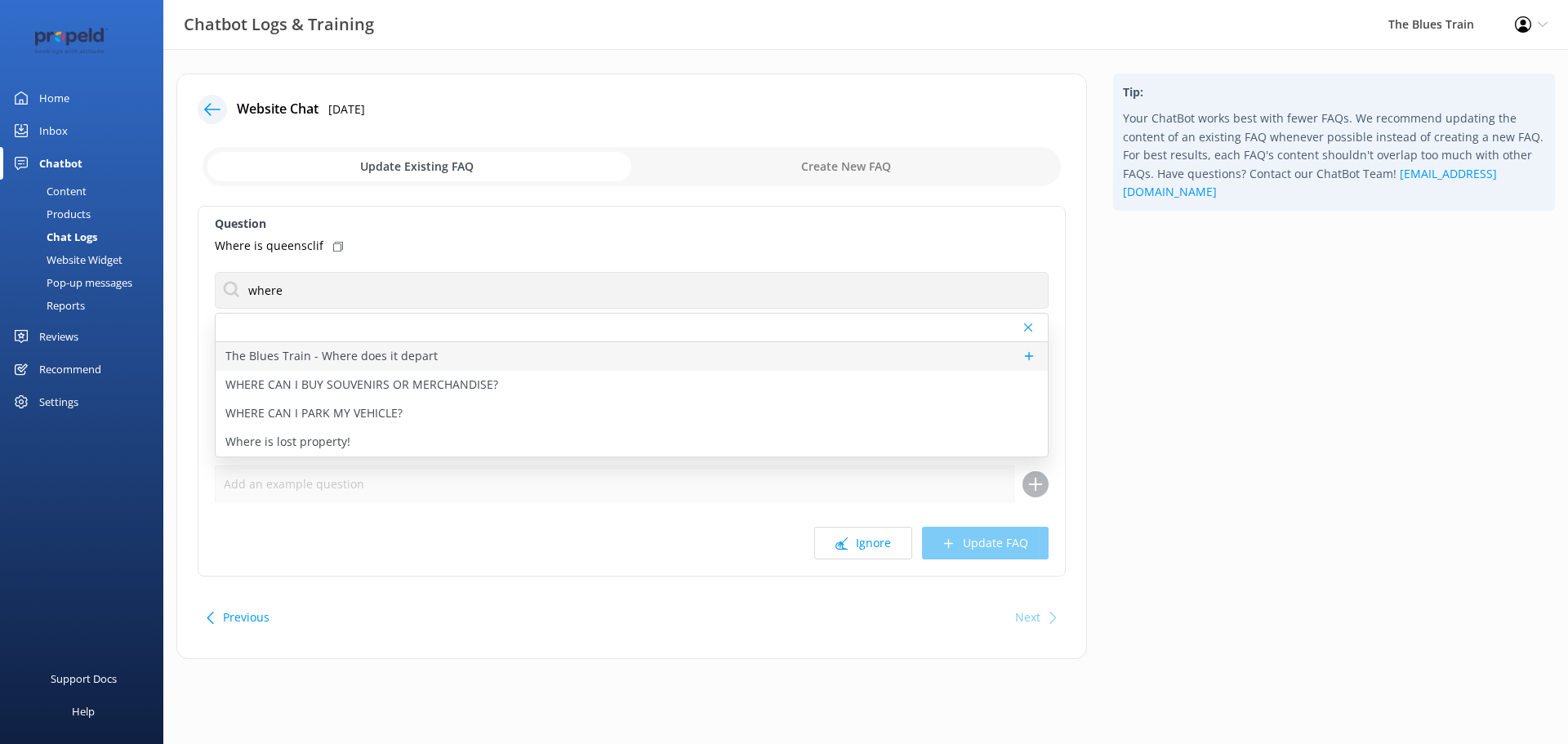
click at [399, 348] on p "The Blues Train - Where does it depart" at bounding box center [331, 356] width 213 height 18
type textarea "The Blues Train departs and returns to the [GEOGRAPHIC_DATA] located on the cor…"
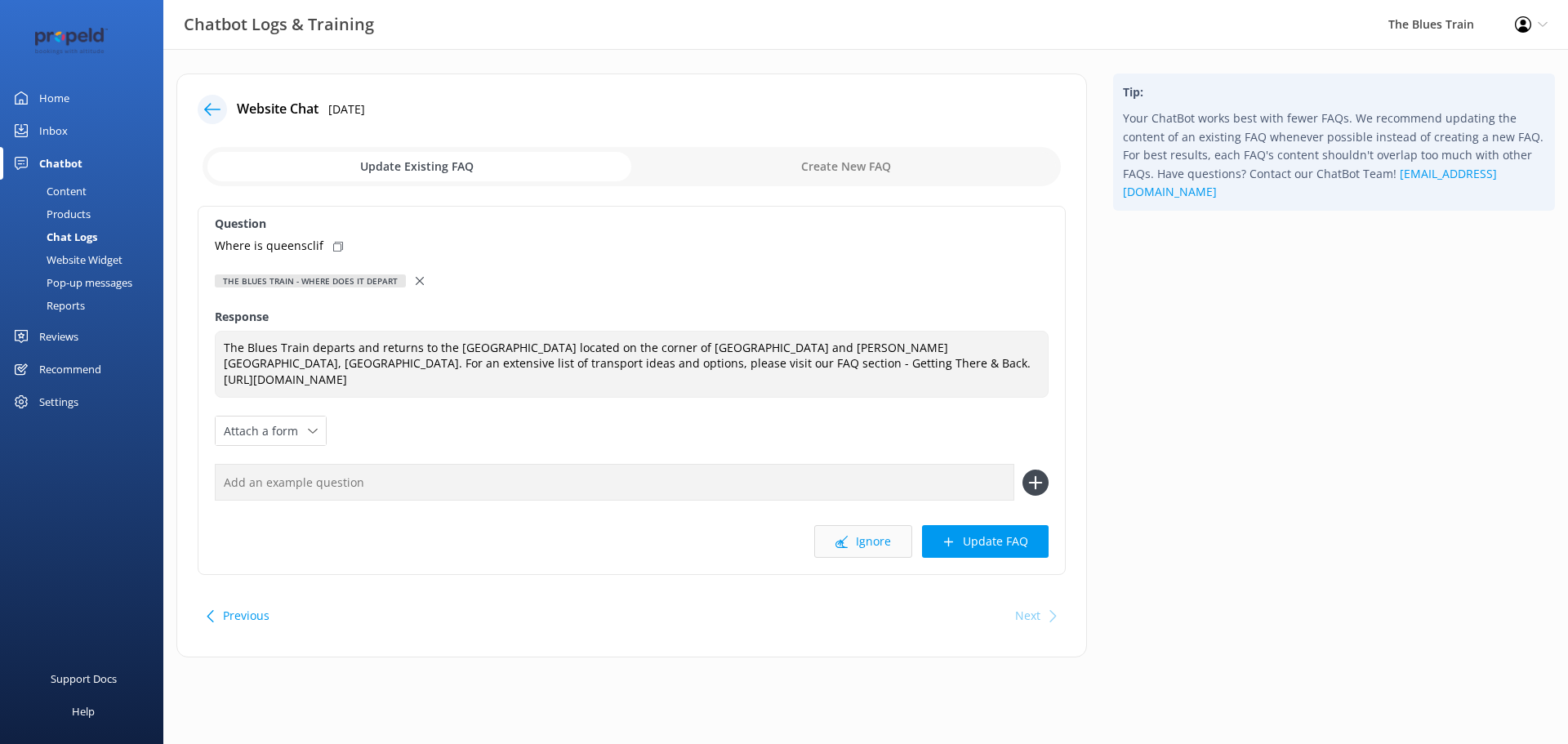
click at [855, 537] on button "Ignore" at bounding box center [863, 541] width 98 height 32
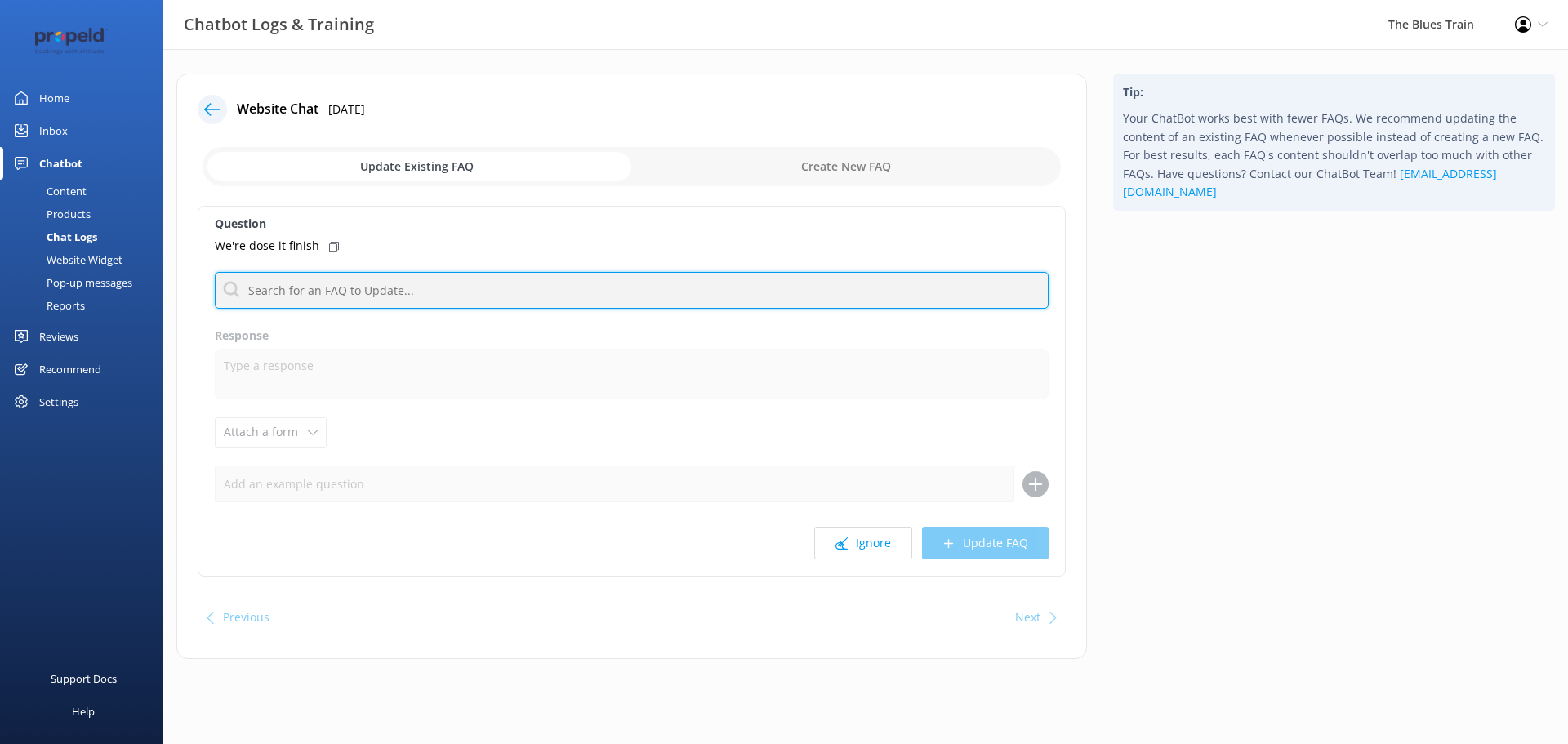
click at [393, 295] on input "text" at bounding box center [631, 290] width 834 height 37
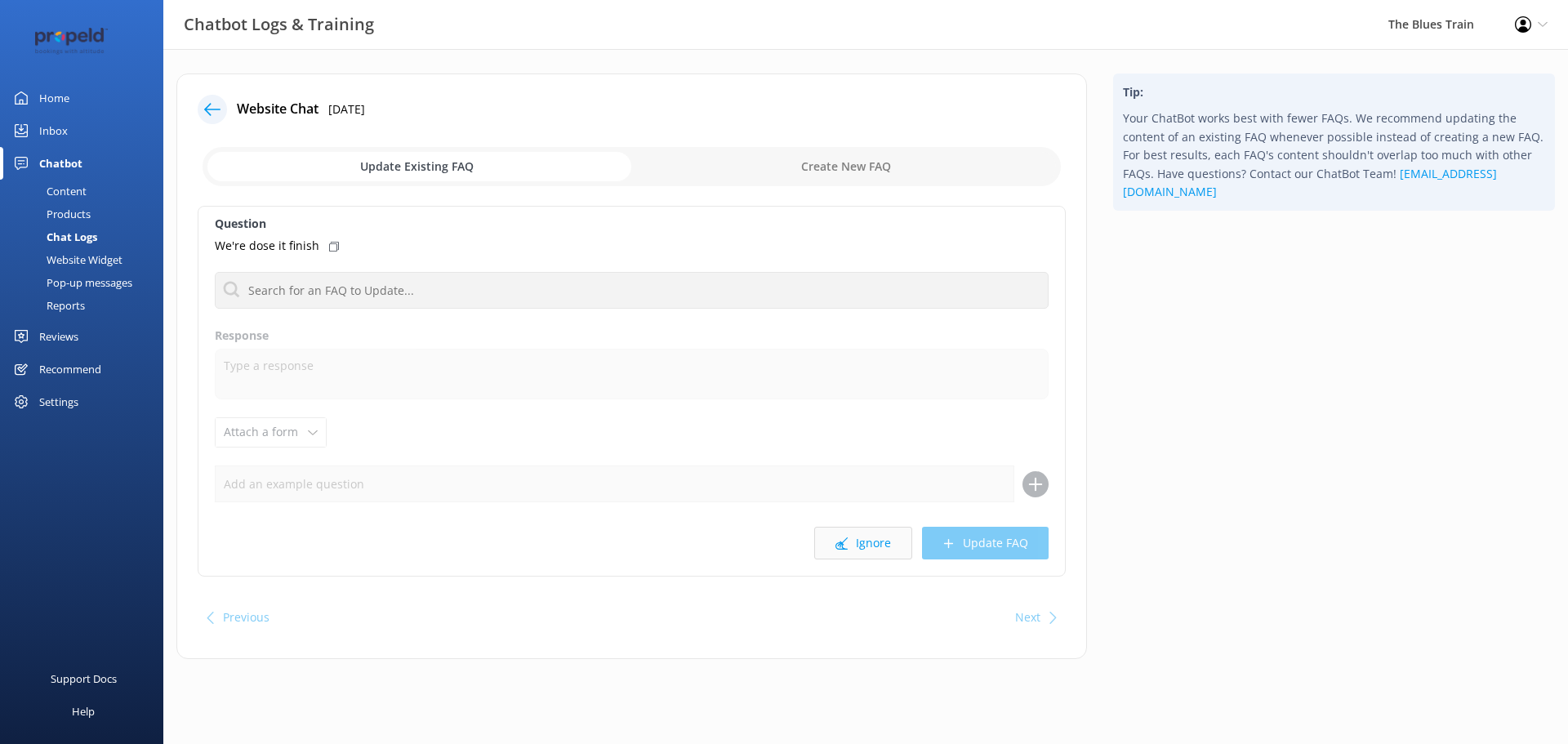
click at [869, 543] on button "Ignore" at bounding box center [863, 543] width 98 height 32
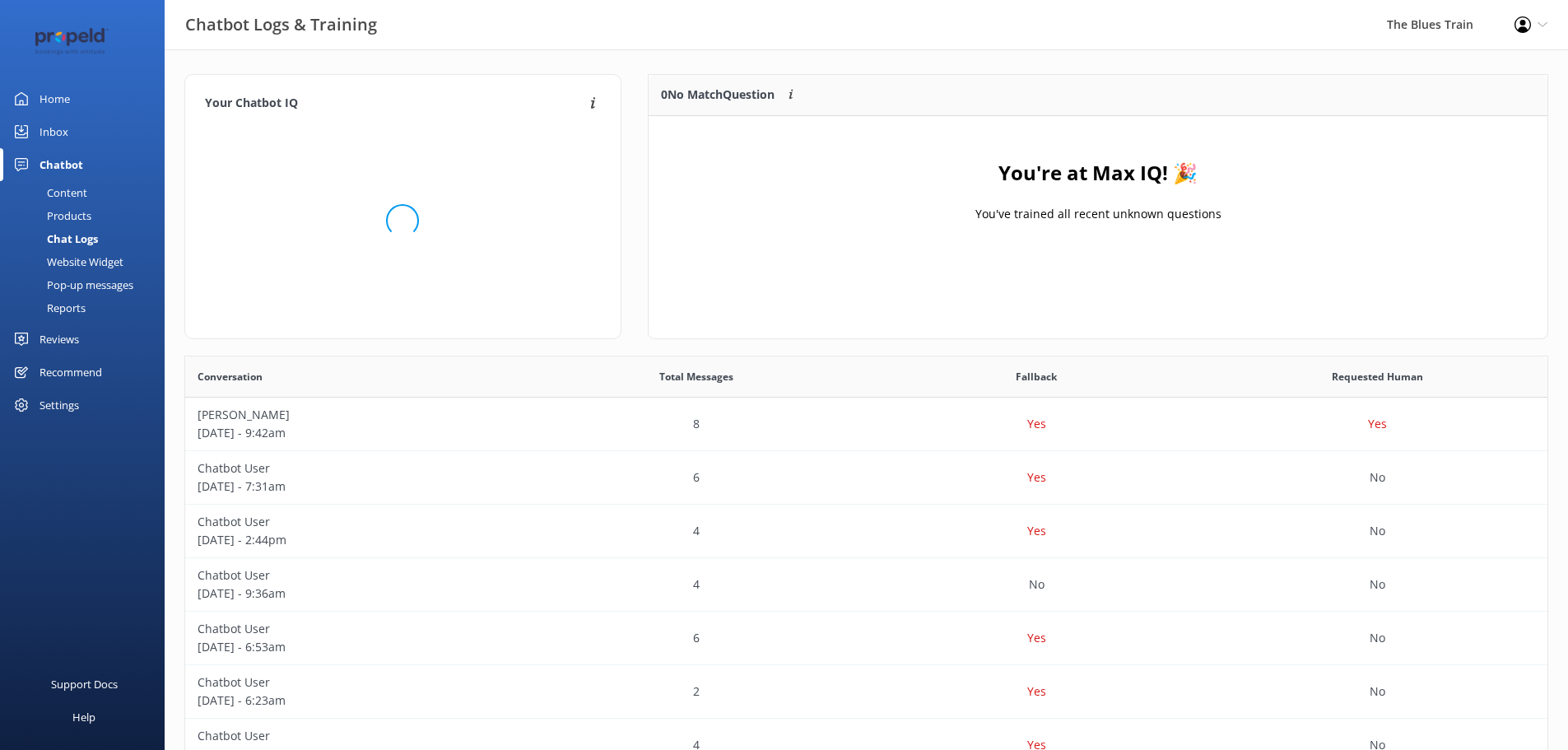
scroll to position [194, 886]
click at [63, 133] on div "Inbox" at bounding box center [54, 131] width 29 height 33
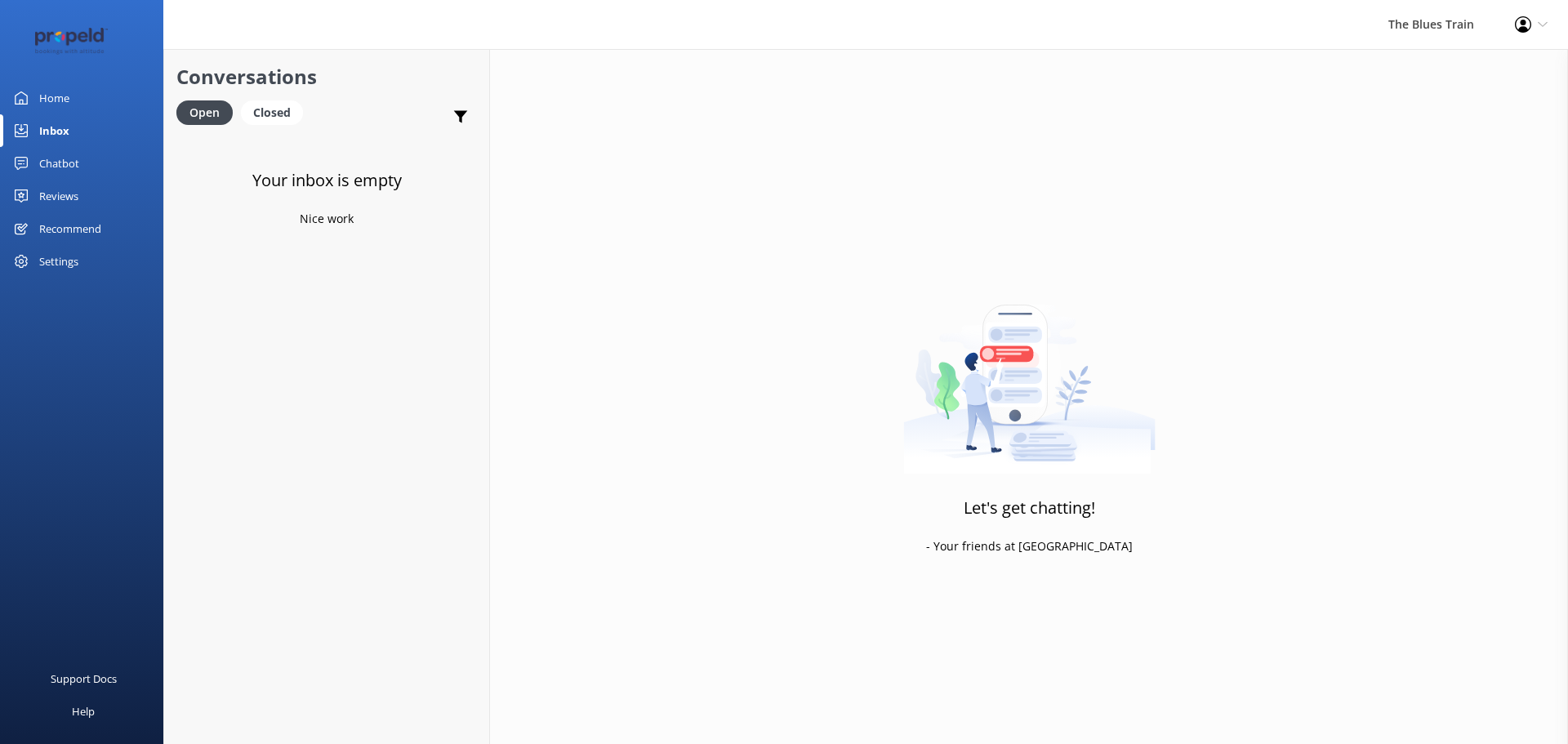
click at [77, 104] on link "Home" at bounding box center [82, 98] width 163 height 32
